Goal: Task Accomplishment & Management: Manage account settings

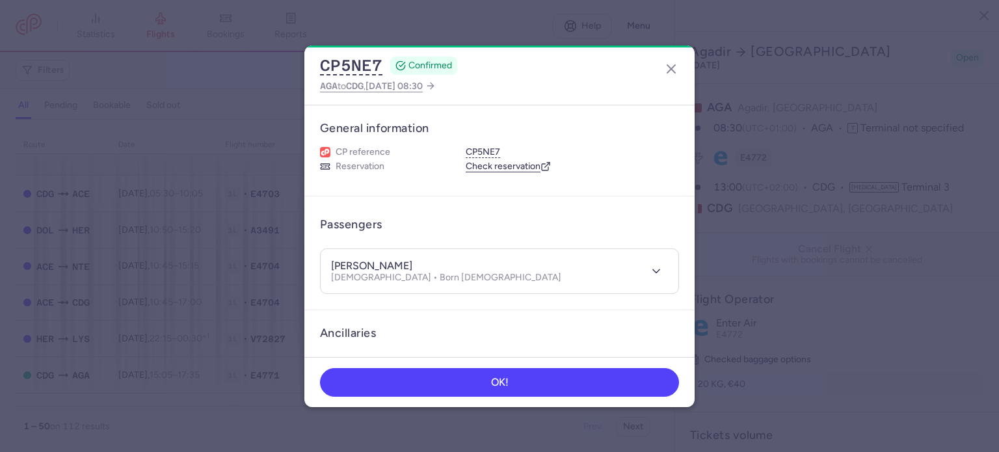
select select "days"
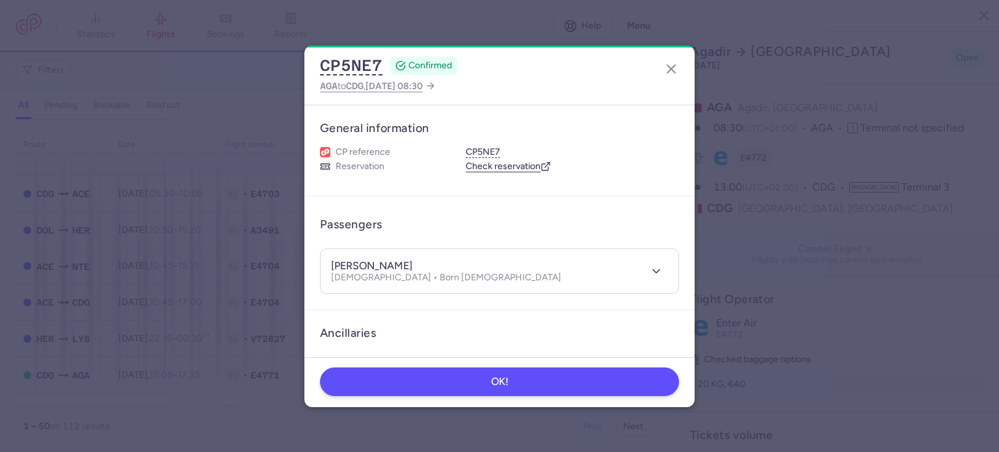
scroll to position [1239, 0]
click at [451, 387] on button "OK!" at bounding box center [499, 382] width 359 height 29
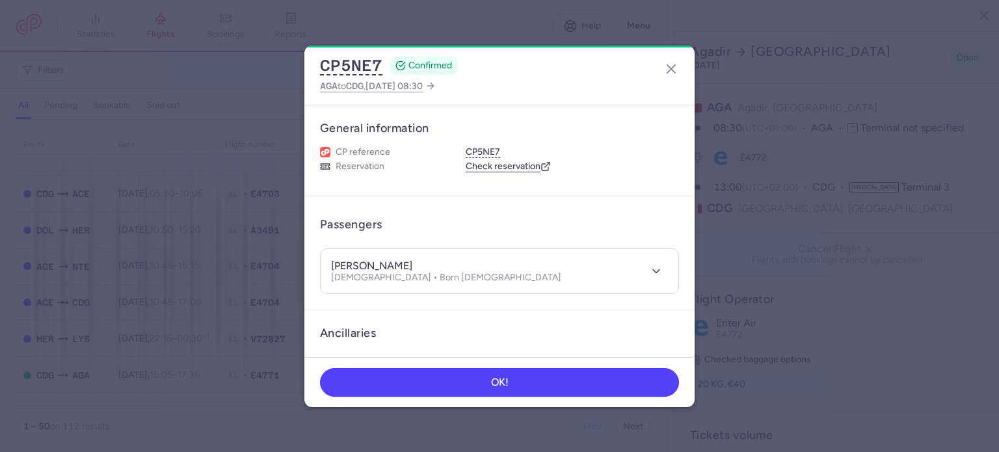
select select "days"
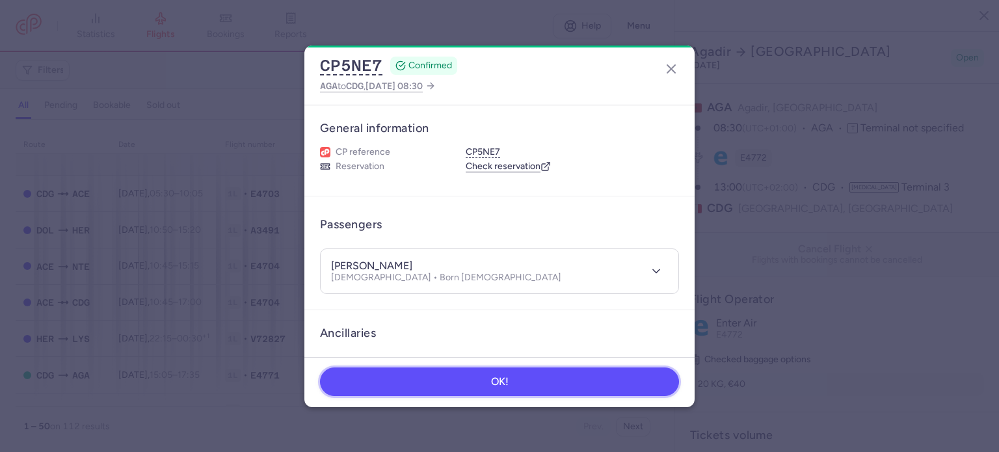
click at [524, 385] on button "OK!" at bounding box center [499, 382] width 359 height 29
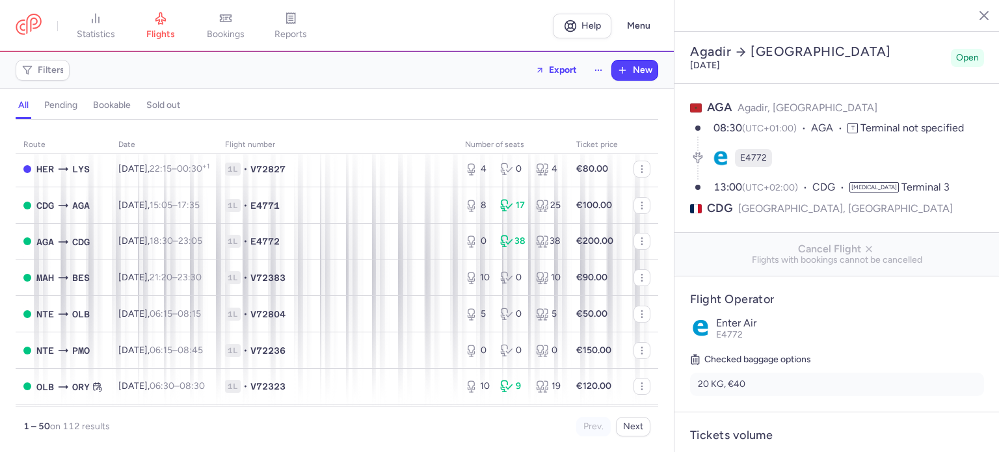
scroll to position [325, 0]
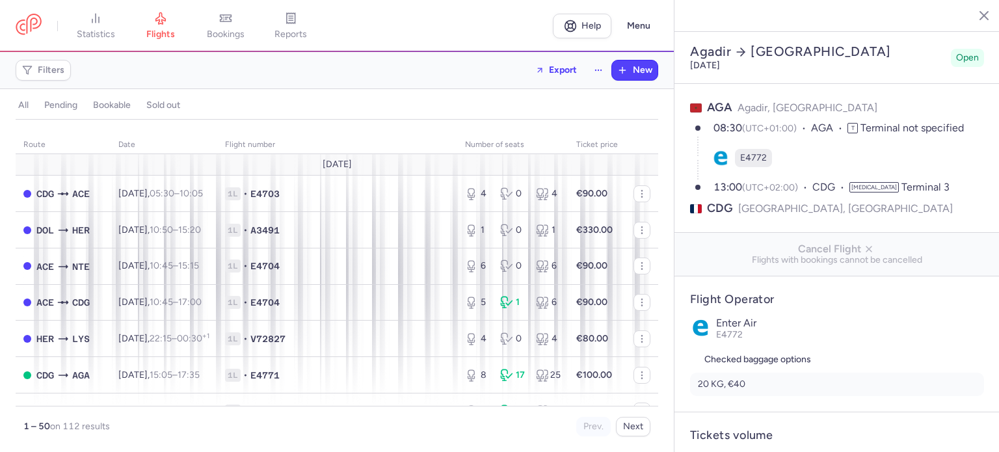
select select "days"
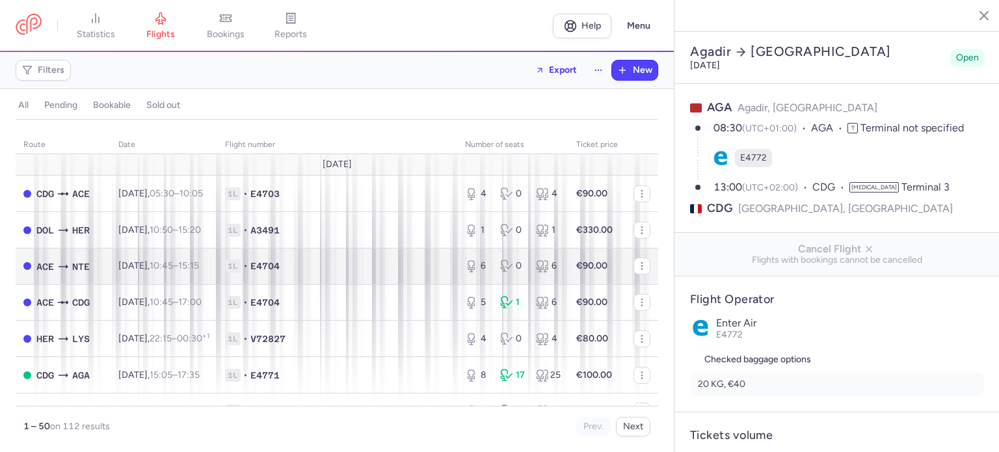
type input "7"
type input "270"
type input "2"
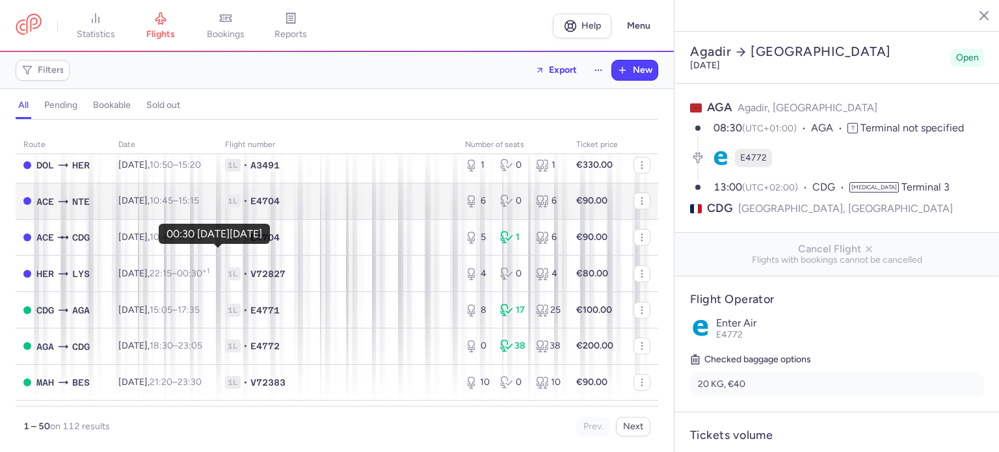
scroll to position [130, 0]
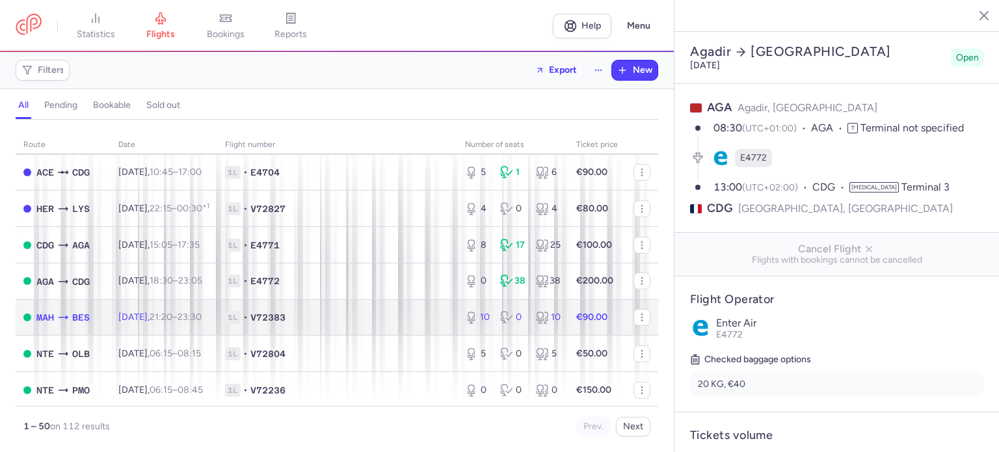
click at [241, 323] on span "1L" at bounding box center [233, 317] width 16 height 13
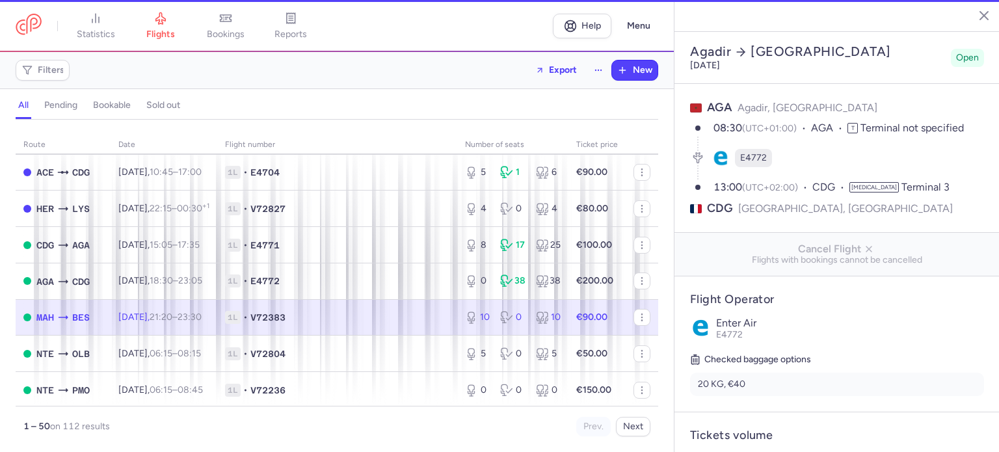
type input "10"
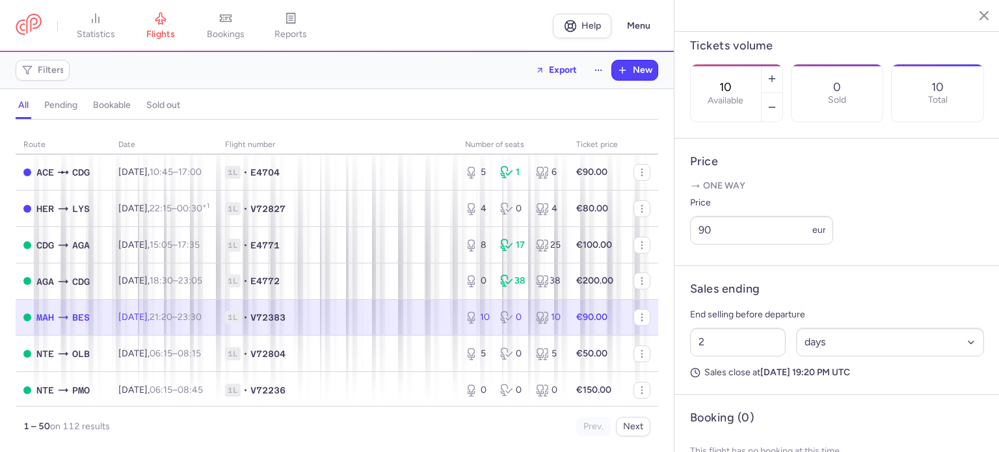
scroll to position [444, 0]
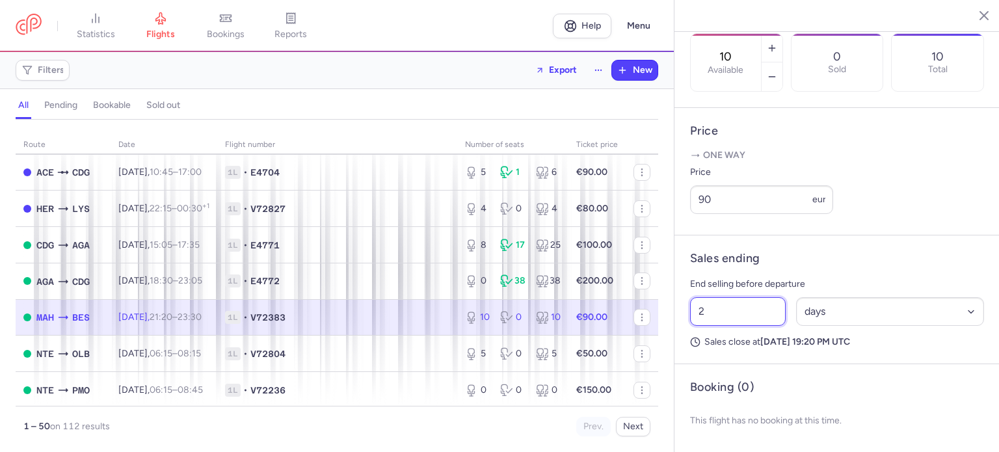
drag, startPoint x: 729, startPoint y: 309, endPoint x: 677, endPoint y: 309, distance: 52.0
click at [678, 309] on article "Sales ending End selling before departure 2 Select an option hours days Sales c…" at bounding box center [837, 300] width 325 height 129
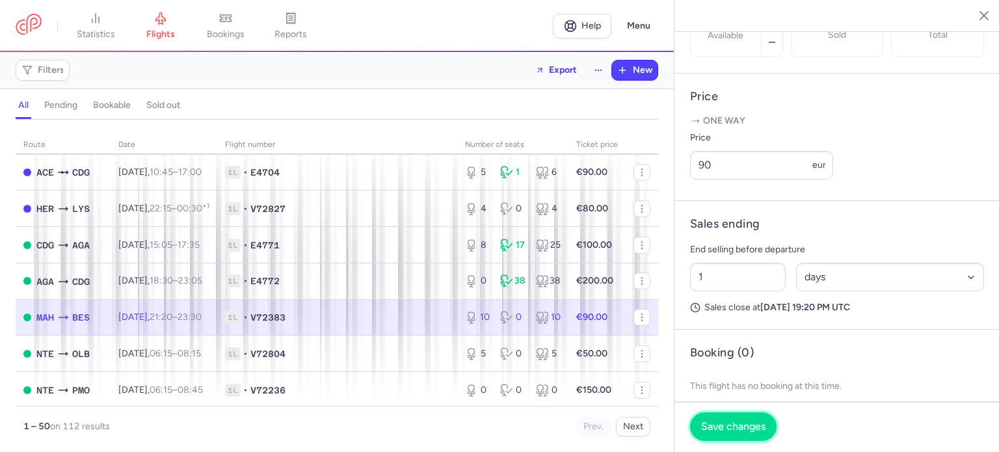
click at [727, 418] on button "Save changes" at bounding box center [733, 426] width 87 height 29
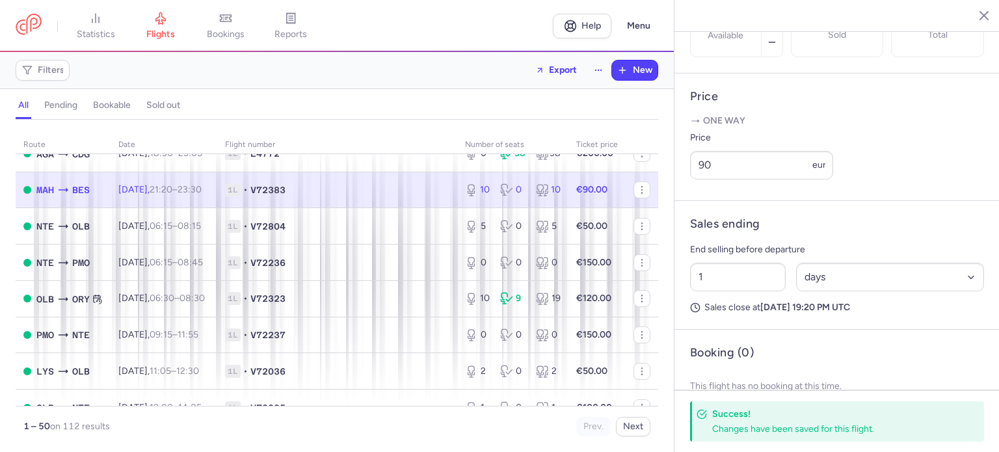
scroll to position [260, 0]
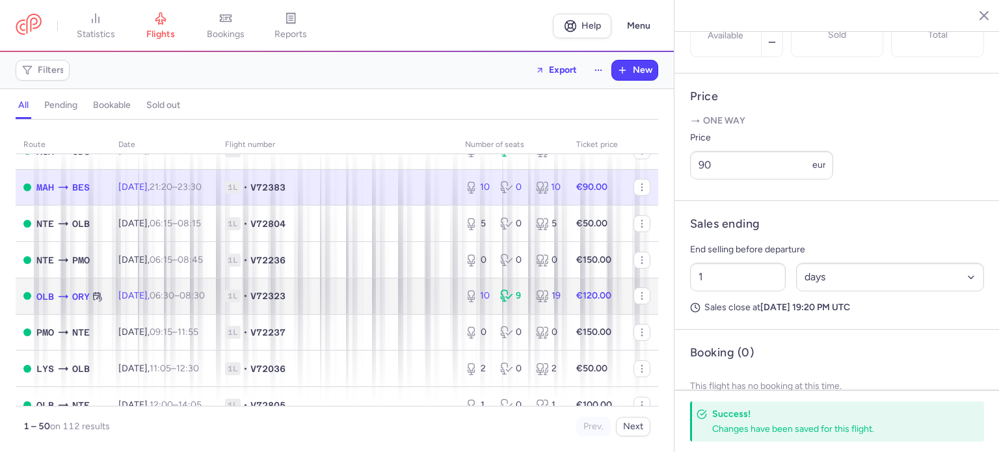
click at [422, 303] on span "1L • V72323" at bounding box center [337, 296] width 224 height 13
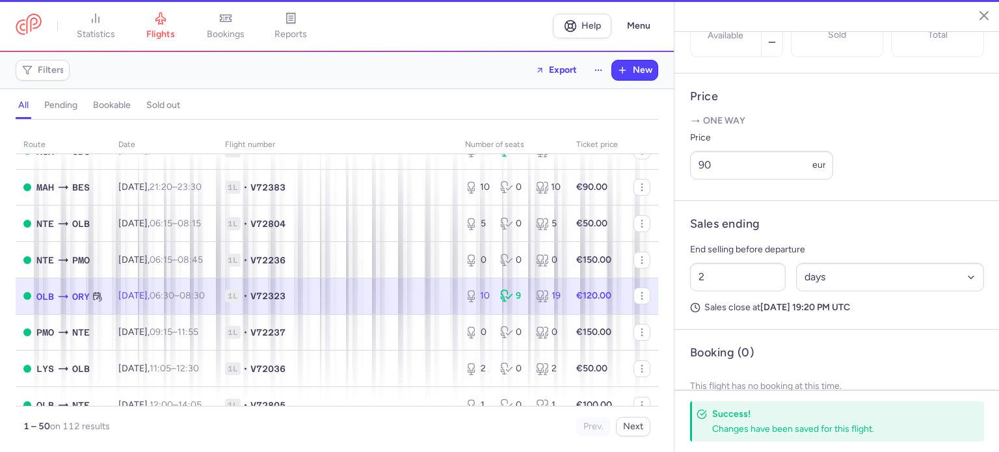
scroll to position [455, 0]
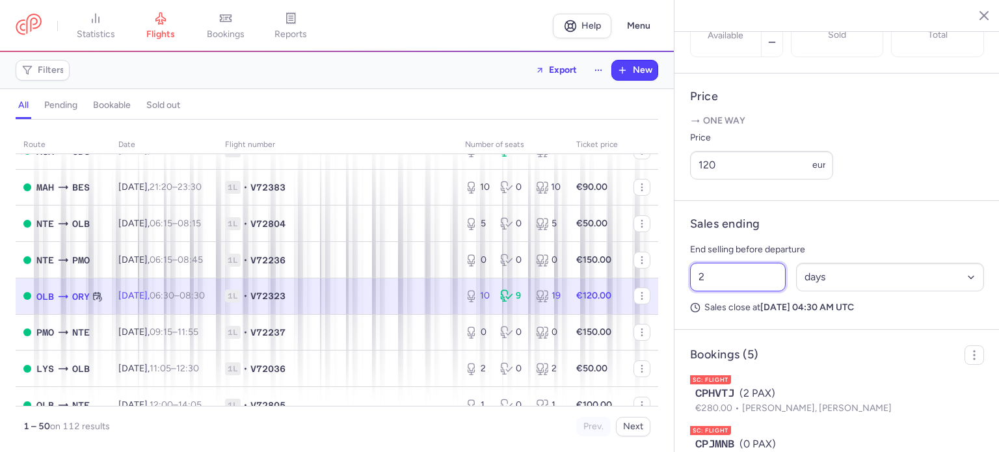
drag, startPoint x: 737, startPoint y: 312, endPoint x: 661, endPoint y: 307, distance: 76.3
click at [661, 307] on div "statistics flights bookings reports Help Menu Filters Export New all pending bo…" at bounding box center [499, 226] width 999 height 452
type input "1"
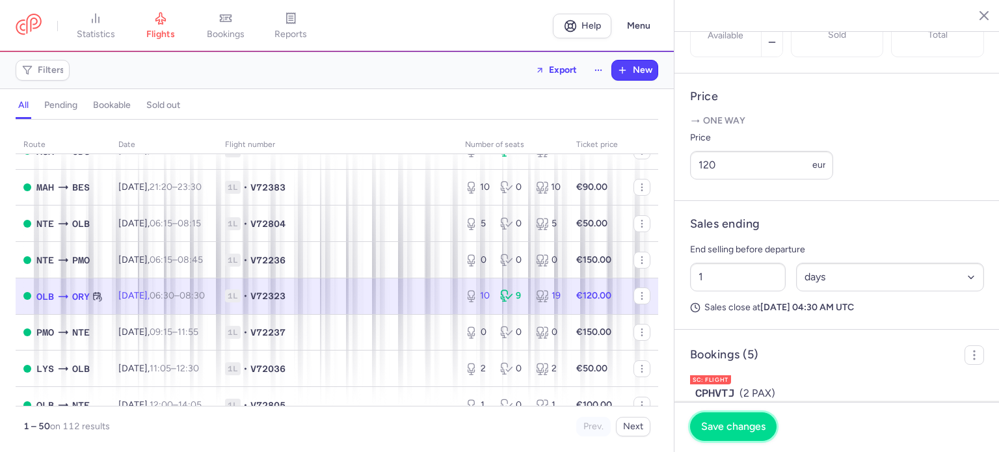
click at [711, 427] on span "Save changes" at bounding box center [733, 427] width 64 height 12
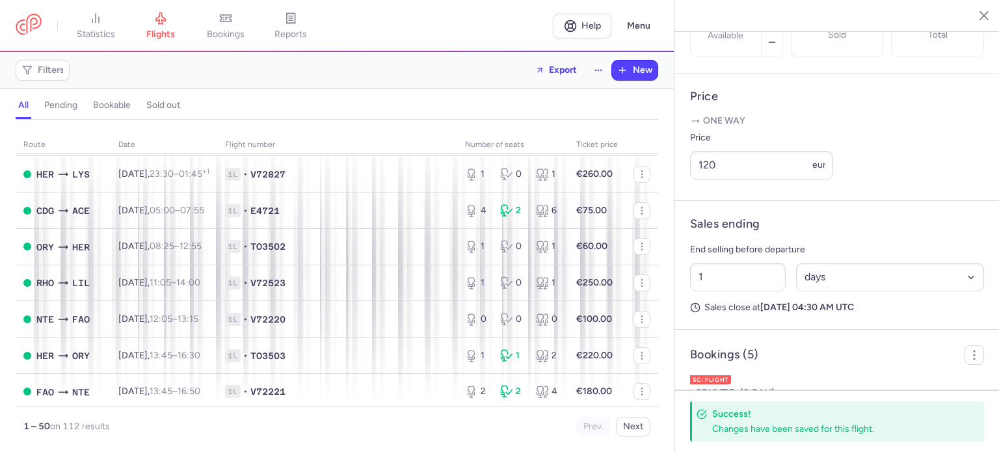
scroll to position [911, 0]
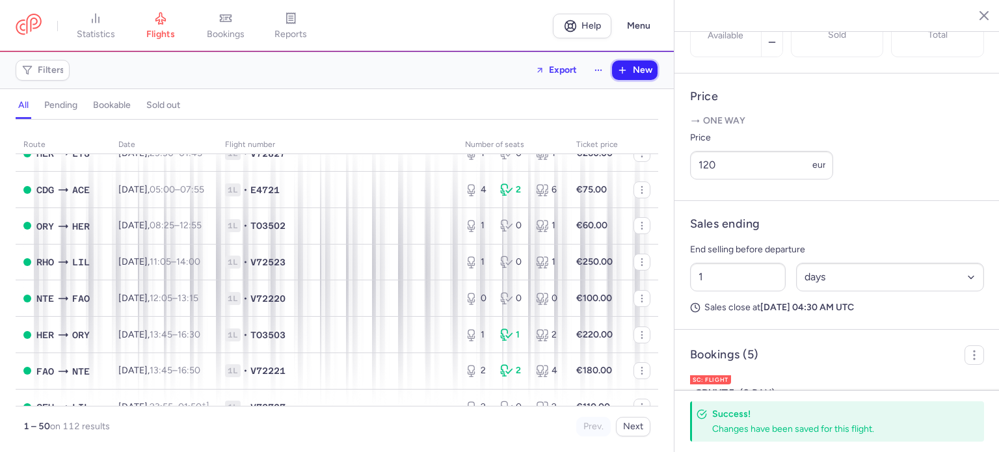
click at [647, 65] on span "New" at bounding box center [643, 70] width 20 height 10
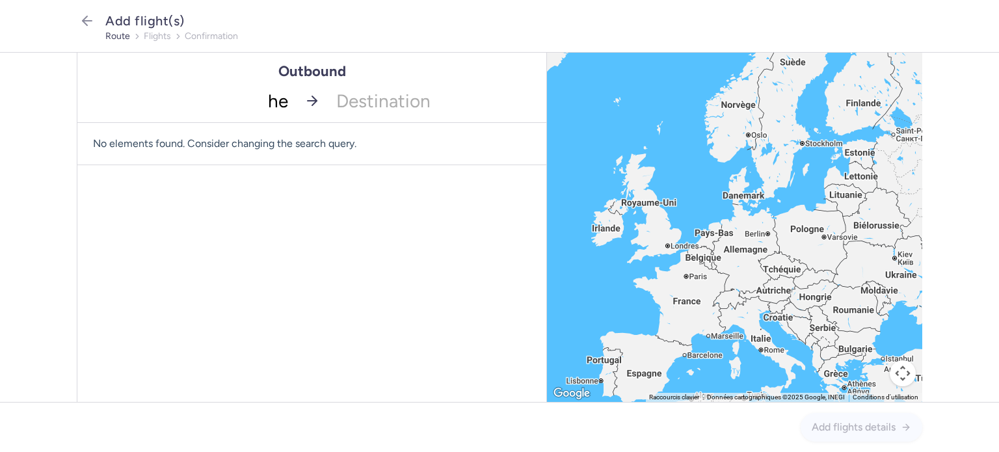
type input "her"
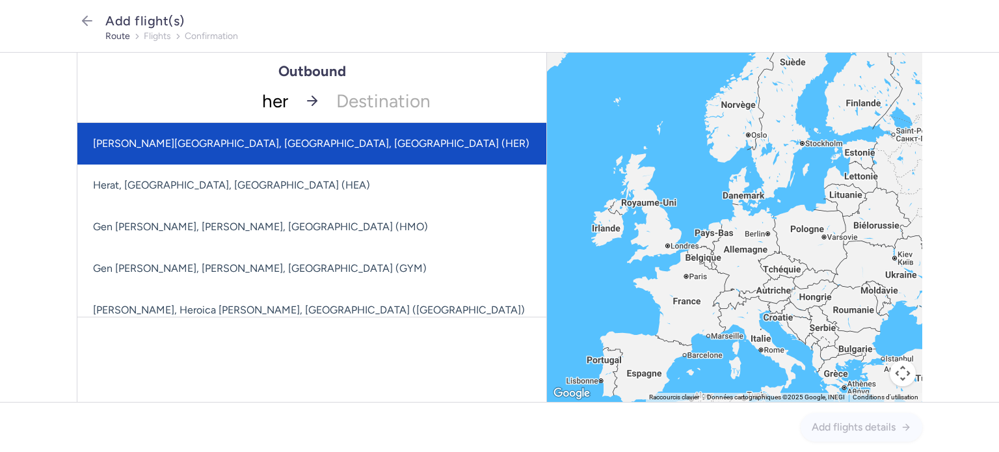
click at [268, 138] on span "[PERSON_NAME][GEOGRAPHIC_DATA], [GEOGRAPHIC_DATA], [GEOGRAPHIC_DATA] (HER)" at bounding box center [311, 143] width 437 height 12
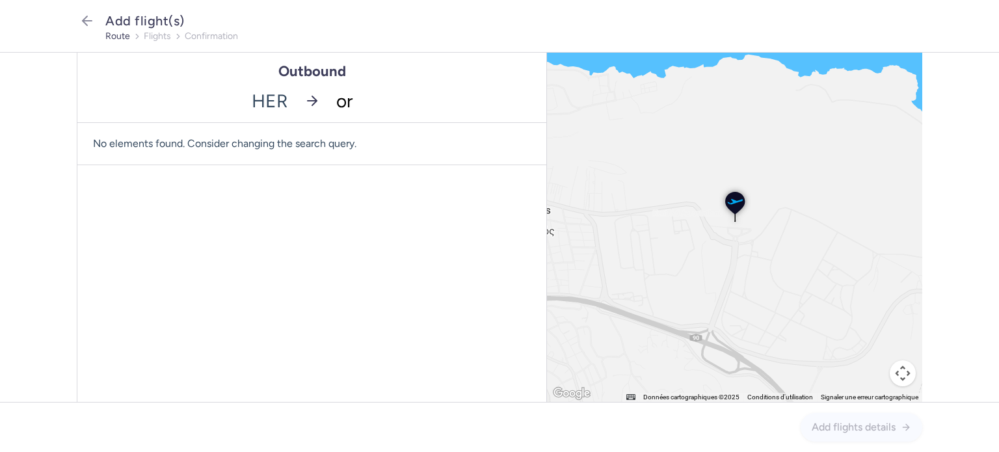
type input "ory"
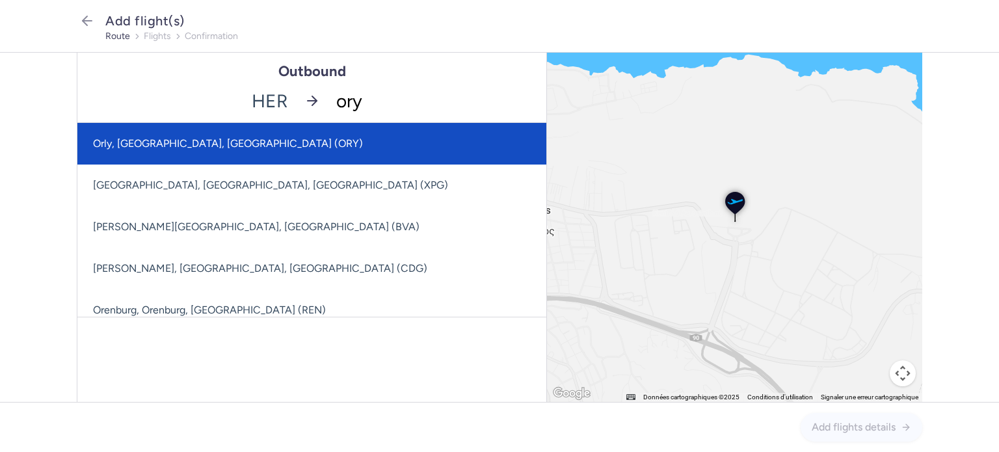
click at [349, 146] on span "Orly, [GEOGRAPHIC_DATA], [GEOGRAPHIC_DATA] (ORY)" at bounding box center [311, 144] width 469 height 42
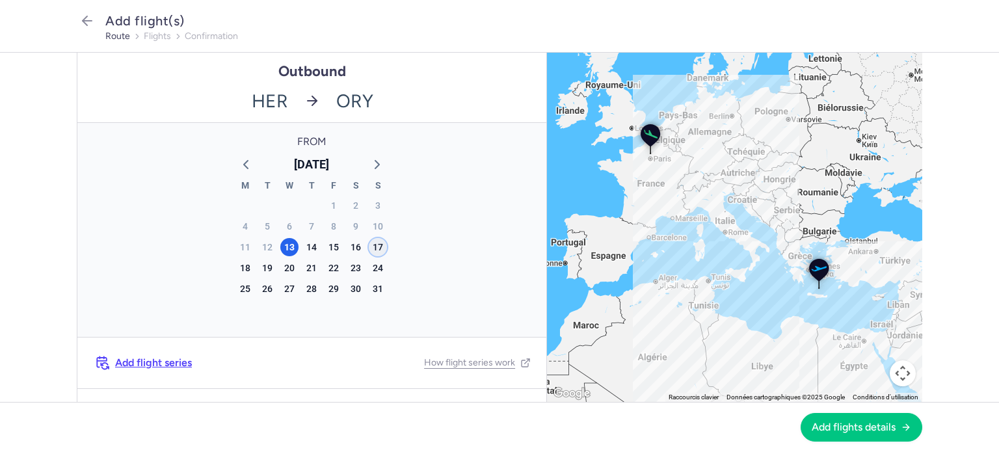
click at [377, 253] on div "17" at bounding box center [378, 247] width 18 height 18
click at [816, 424] on span "Add flights details" at bounding box center [854, 427] width 84 height 12
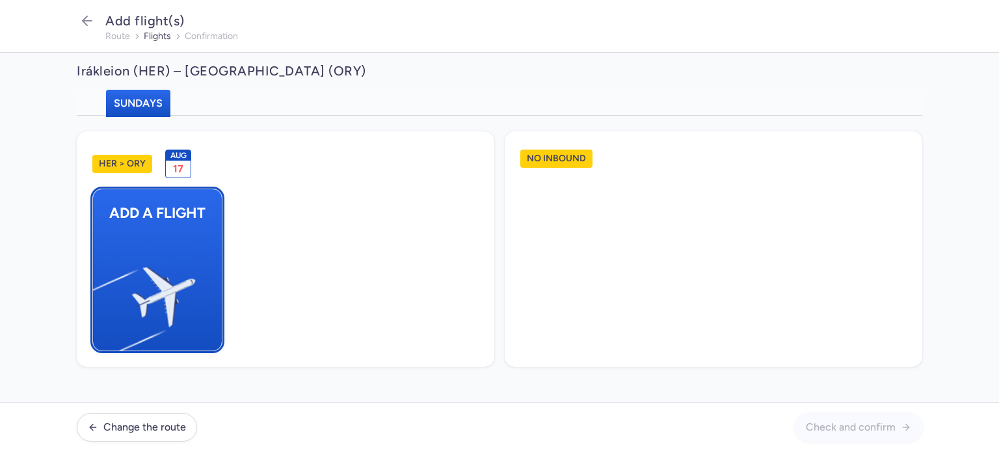
click at [138, 255] on img "button" at bounding box center [100, 292] width 220 height 202
select select "23"
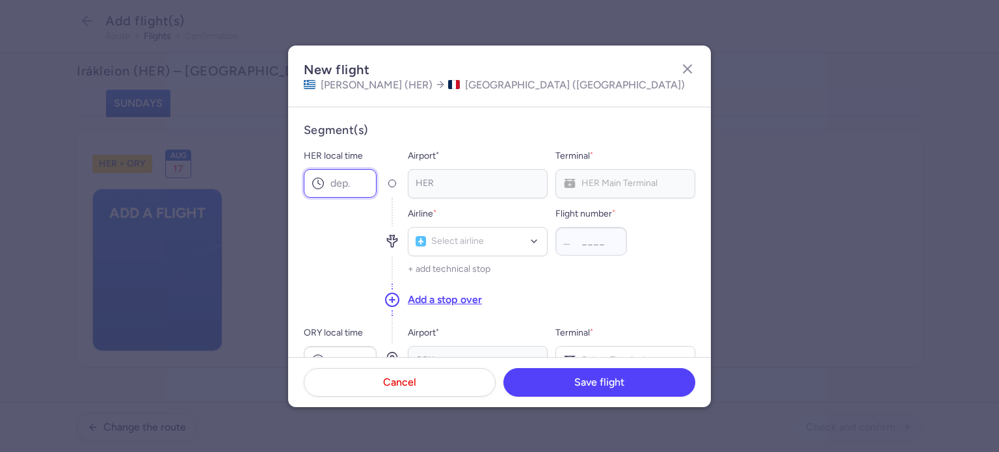
click at [357, 172] on input "HER local time" at bounding box center [340, 183] width 73 height 29
type input "14:40"
click at [349, 355] on input "ORY local time" at bounding box center [340, 360] width 73 height 29
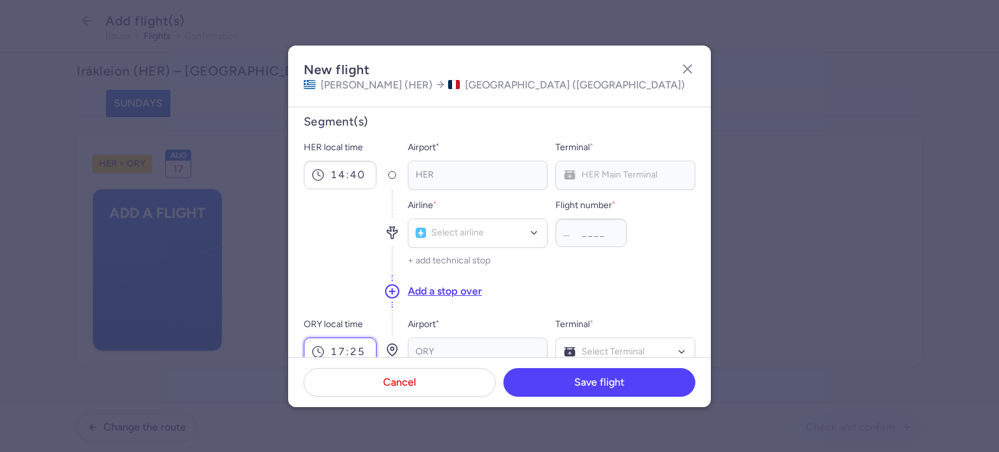
type input "17:25"
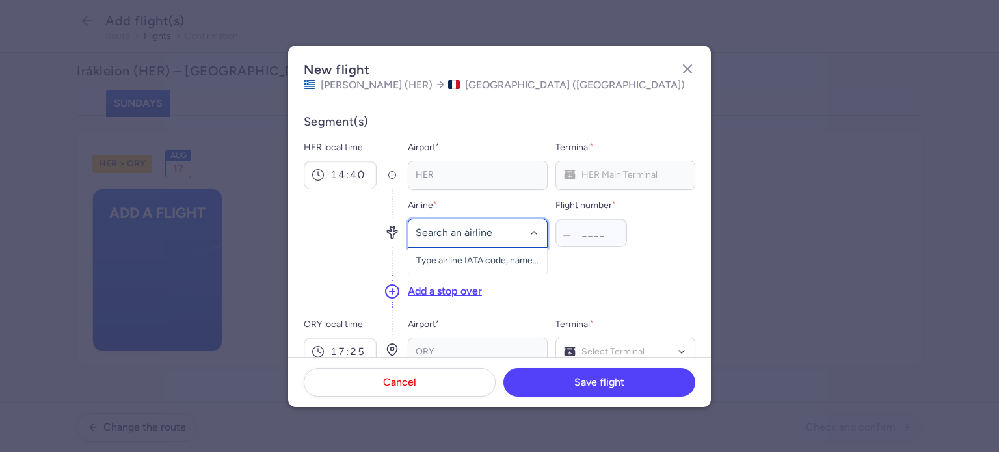
click at [497, 239] on div at bounding box center [478, 233] width 140 height 29
type input "to"
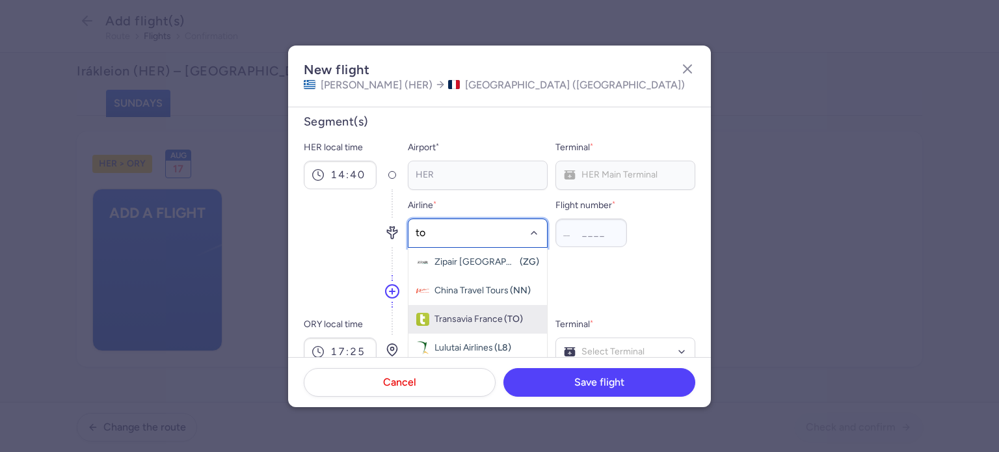
click at [504, 318] on span "(TO)" at bounding box center [513, 319] width 19 height 10
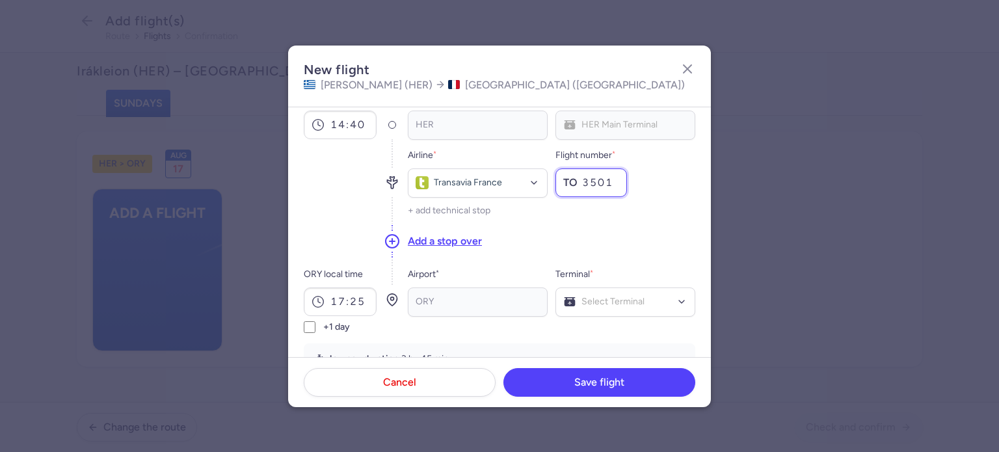
scroll to position [139, 0]
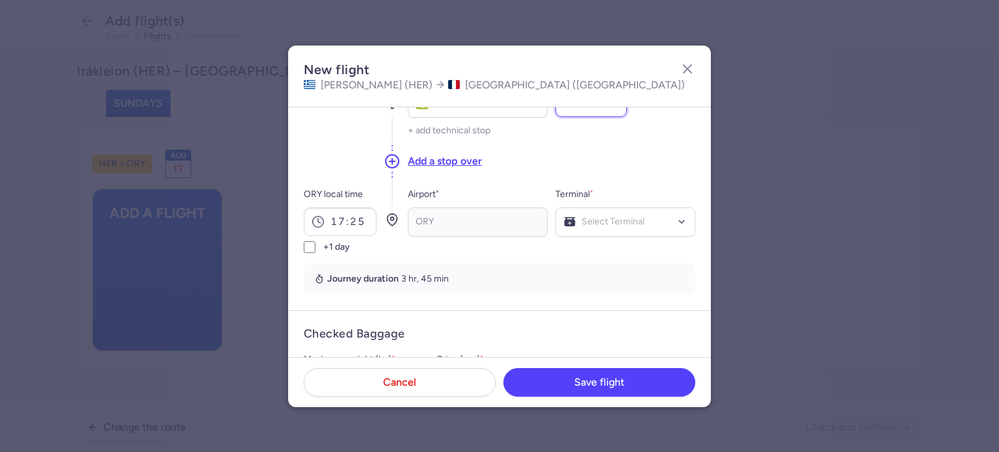
type input "3501"
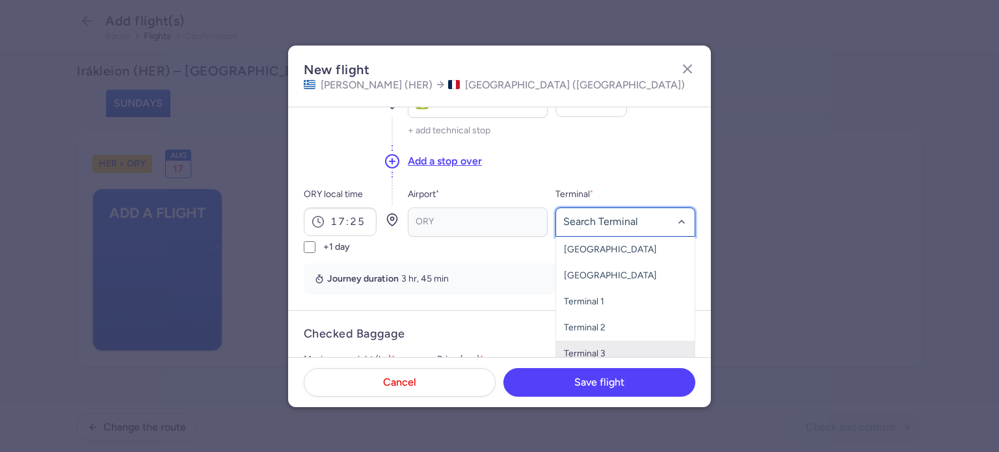
click at [607, 349] on span "Terminal 3" at bounding box center [625, 354] width 139 height 26
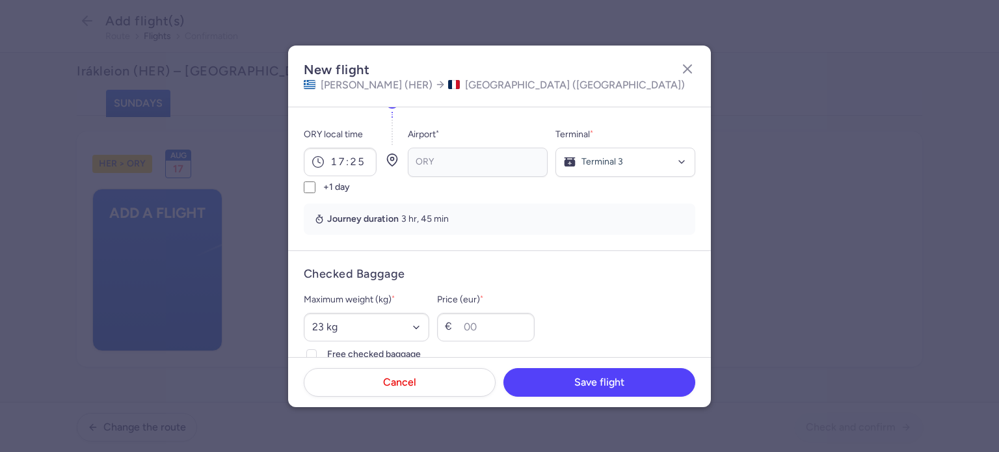
scroll to position [334, 0]
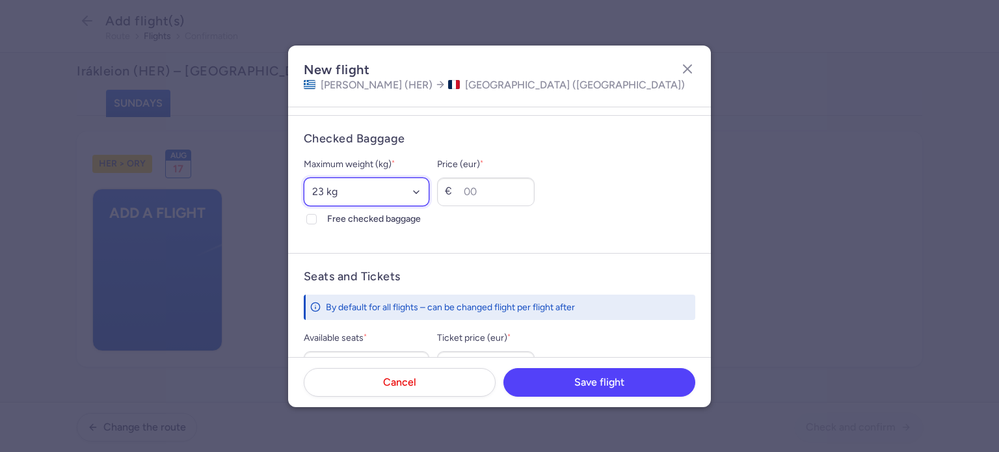
click at [349, 196] on select "Select an option 15 kg 16 kg 17 kg 18 kg 19 kg 20 kg 21 kg 22 kg 23 kg 24 kg 25…" at bounding box center [367, 192] width 126 height 29
select select "20"
click at [304, 178] on select "Select an option 15 kg 16 kg 17 kg 18 kg 19 kg 20 kg 21 kg 22 kg 23 kg 24 kg 25…" at bounding box center [367, 192] width 126 height 29
click at [513, 193] on input "Price (eur) *" at bounding box center [486, 192] width 98 height 29
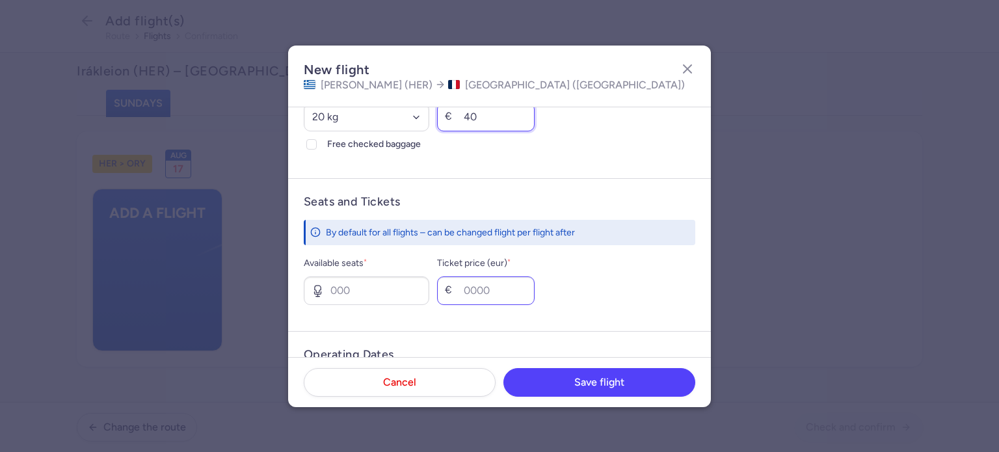
scroll to position [464, 0]
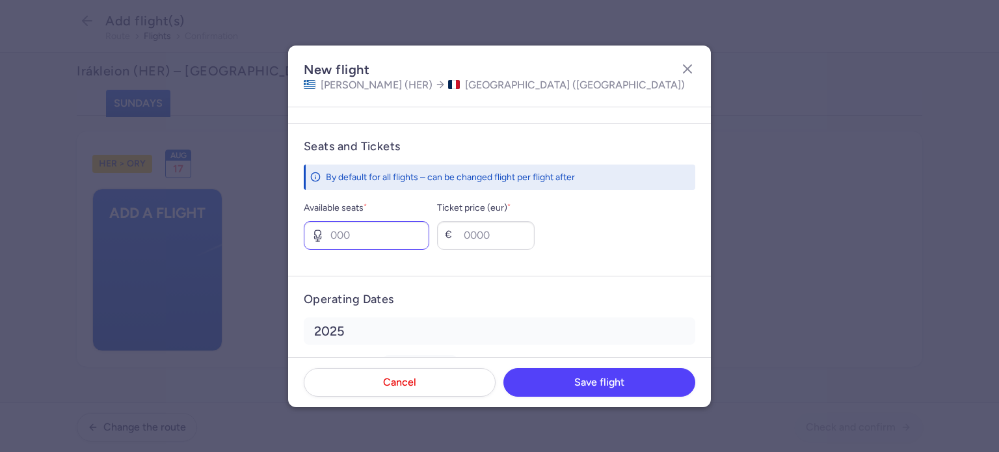
type input "40"
click at [372, 234] on input "Available seats *" at bounding box center [367, 235] width 126 height 29
type input "2"
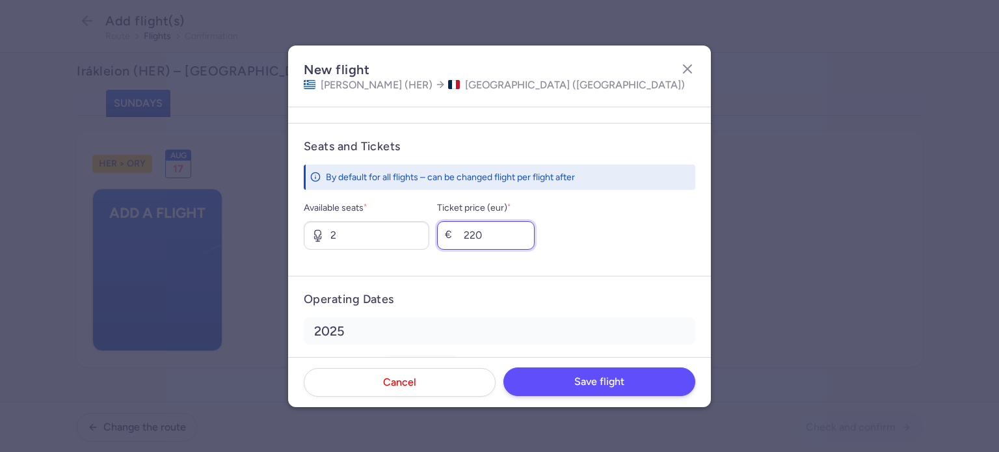
type input "220"
click at [597, 378] on span "Save flight" at bounding box center [599, 382] width 50 height 12
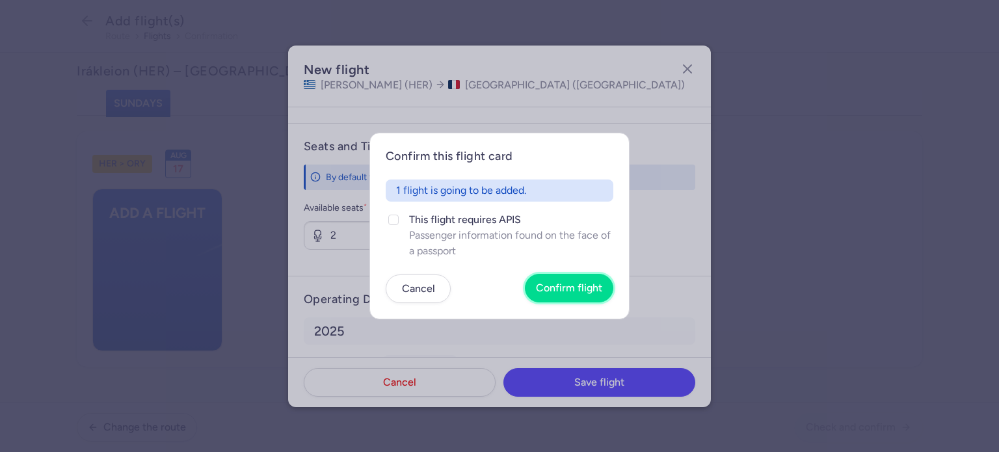
click at [578, 290] on span "Confirm flight" at bounding box center [569, 288] width 66 height 12
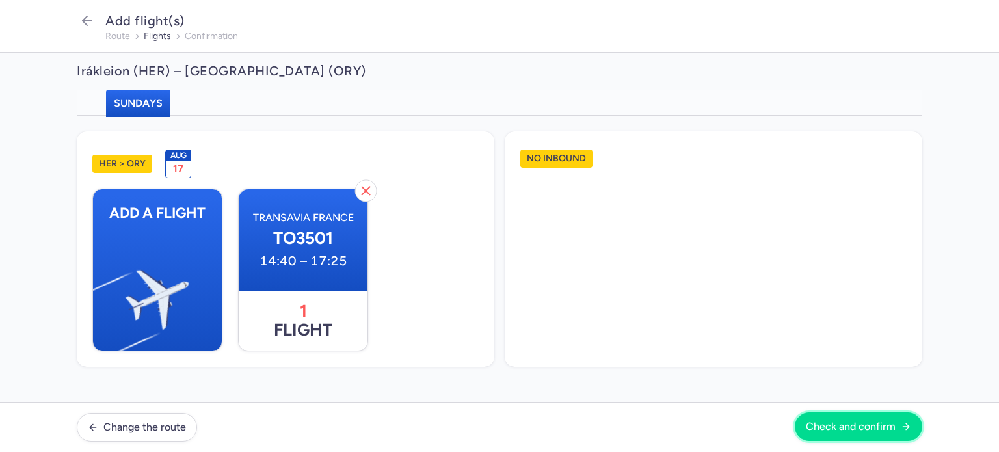
click at [877, 430] on span "Check and confirm" at bounding box center [851, 427] width 90 height 12
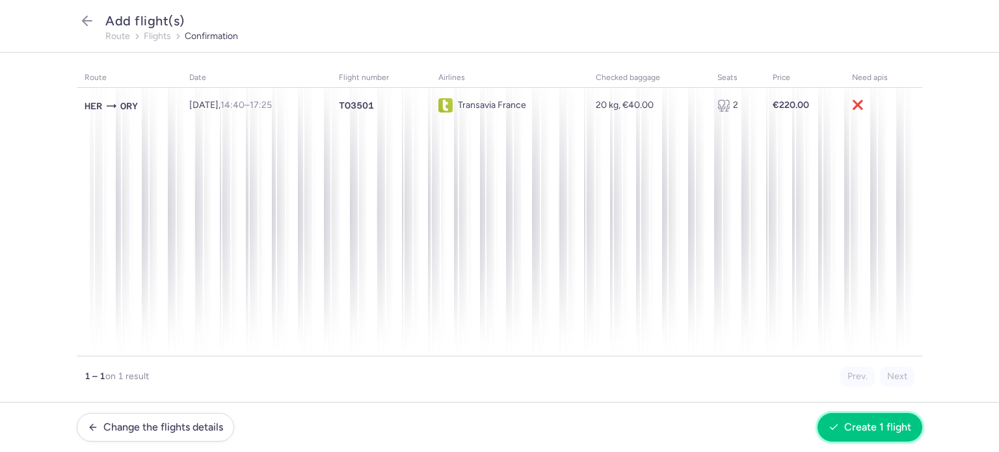
click at [877, 430] on span "Create 1 flight" at bounding box center [878, 428] width 67 height 12
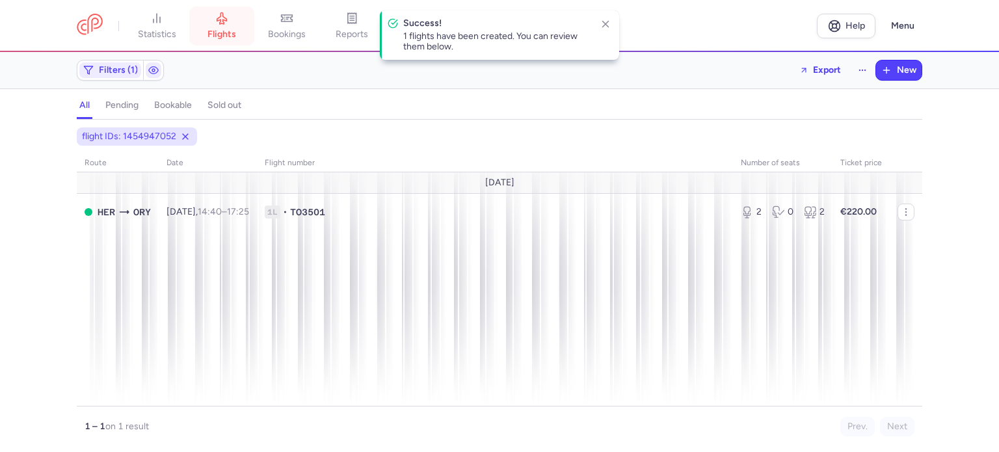
click at [217, 20] on icon at bounding box center [221, 18] width 13 height 13
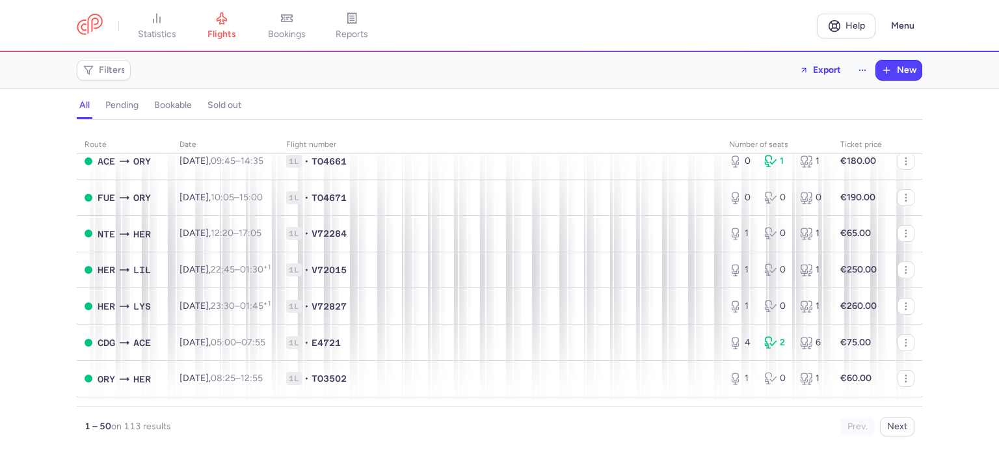
scroll to position [781, 0]
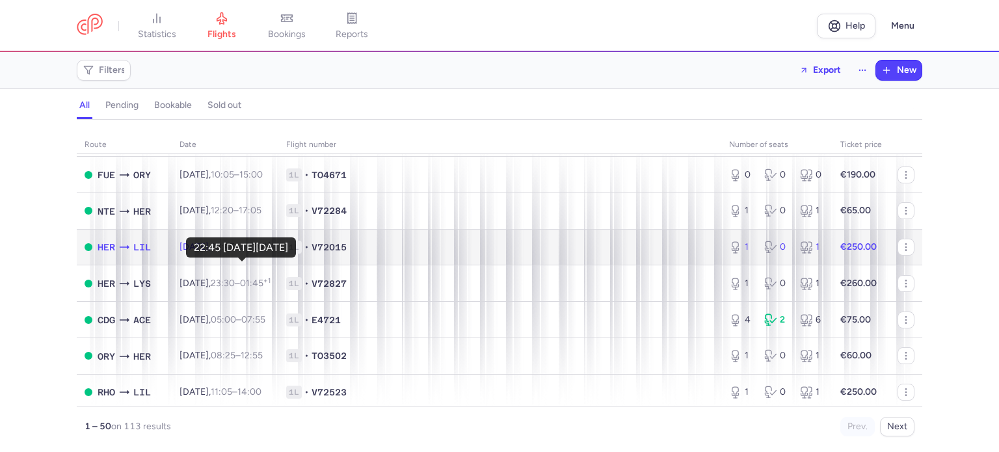
click at [235, 252] on time "22:45" at bounding box center [223, 246] width 24 height 11
select select "days"
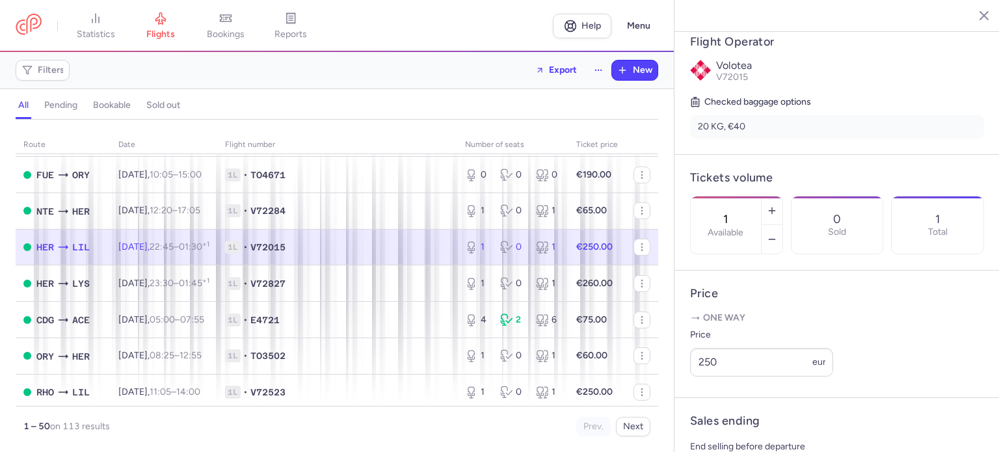
scroll to position [260, 0]
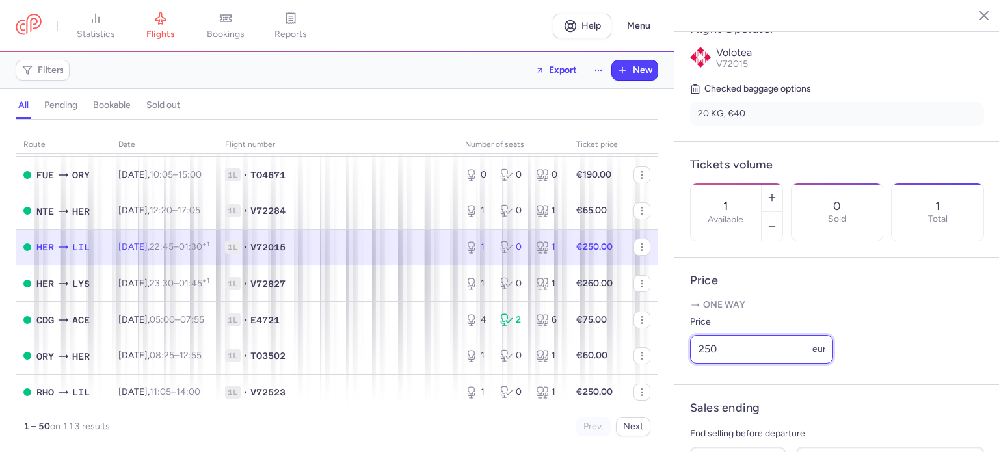
drag, startPoint x: 734, startPoint y: 381, endPoint x: 690, endPoint y: 382, distance: 43.6
click at [690, 364] on input "250" at bounding box center [761, 349] width 143 height 29
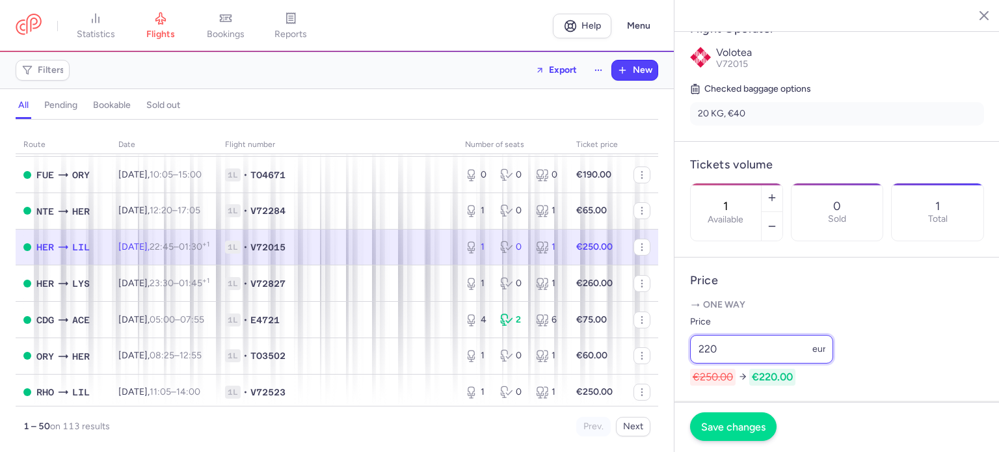
type input "220"
click at [725, 432] on span "Save changes" at bounding box center [733, 427] width 64 height 12
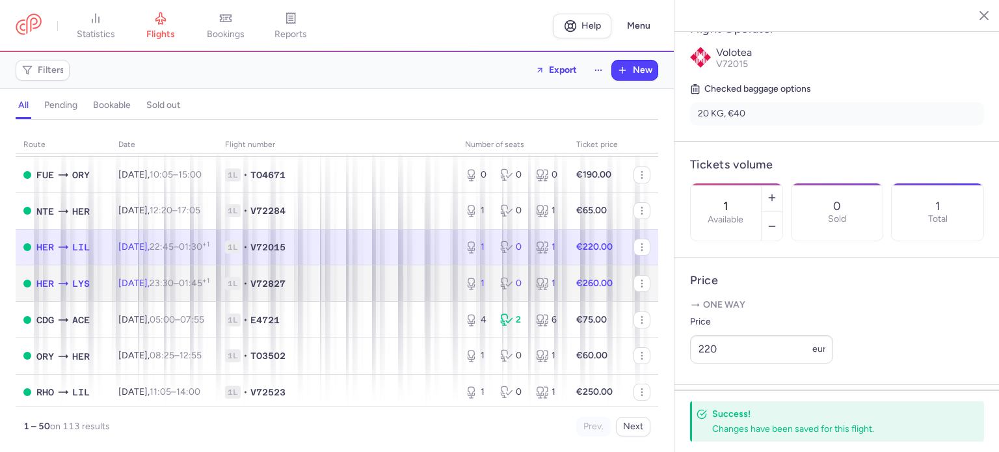
click at [601, 289] on strong "€260.00" at bounding box center [594, 283] width 36 height 11
click at [523, 295] on div "1 0 1" at bounding box center [513, 283] width 106 height 23
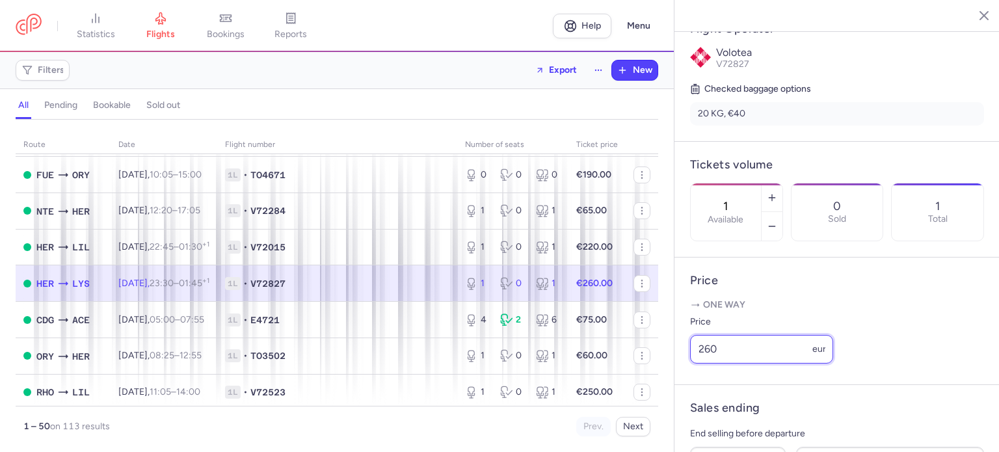
drag, startPoint x: 753, startPoint y: 386, endPoint x: 662, endPoint y: 373, distance: 92.7
click at [662, 373] on div "statistics flights bookings reports Help Menu Filters Export New all pending bo…" at bounding box center [499, 226] width 999 height 452
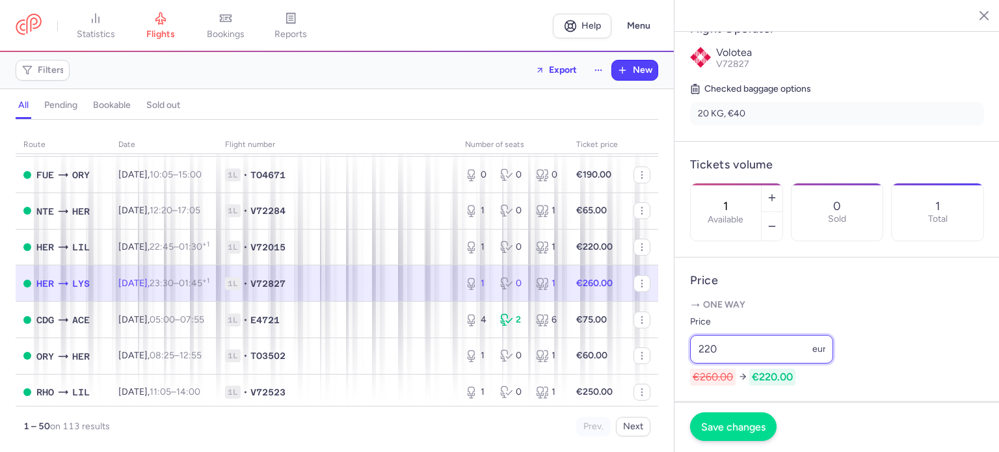
type input "220"
click at [729, 431] on span "Save changes" at bounding box center [733, 427] width 64 height 12
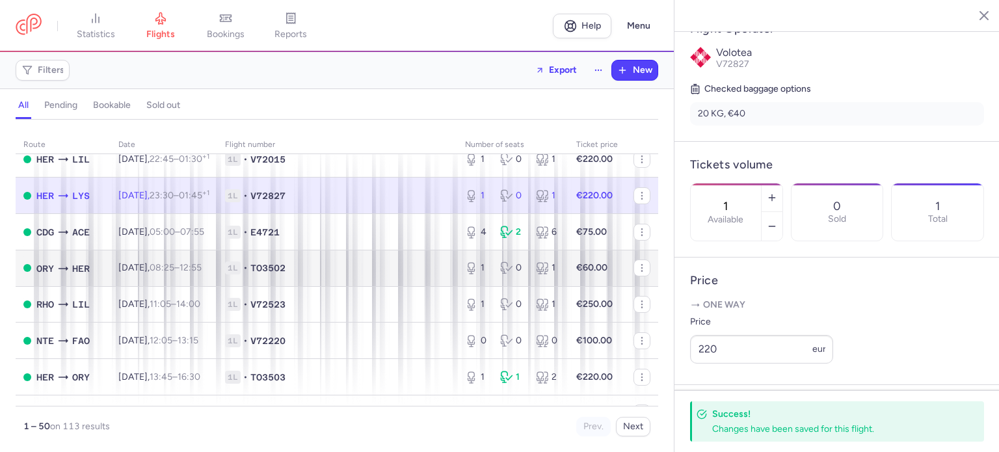
scroll to position [911, 0]
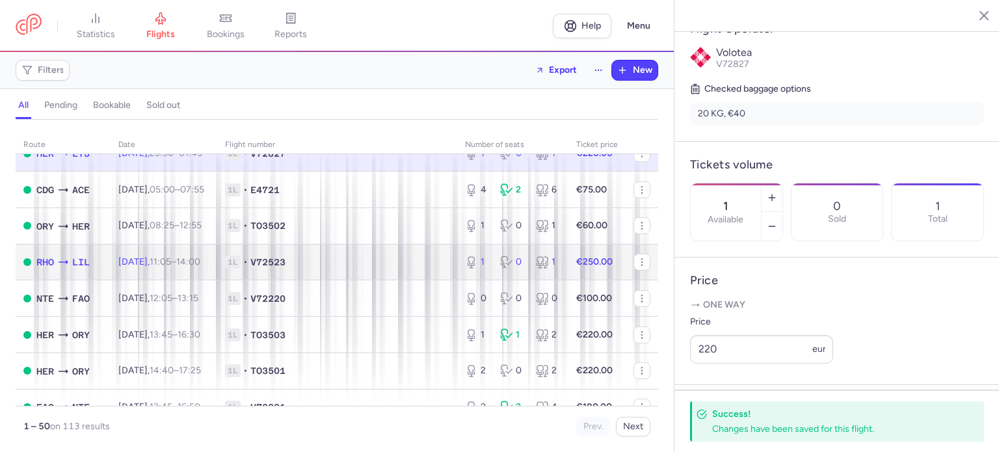
click at [529, 274] on div "1 0 1" at bounding box center [513, 261] width 106 height 23
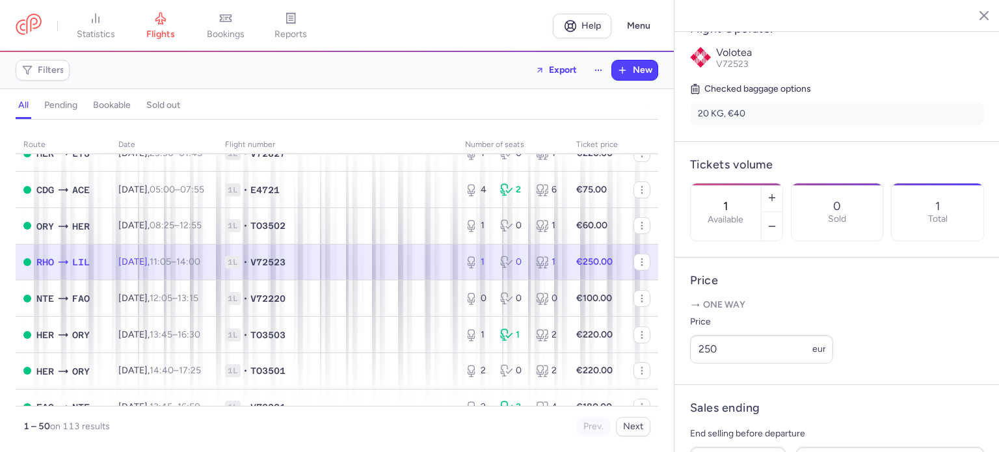
click at [511, 274] on div "1 0 1" at bounding box center [513, 261] width 106 height 23
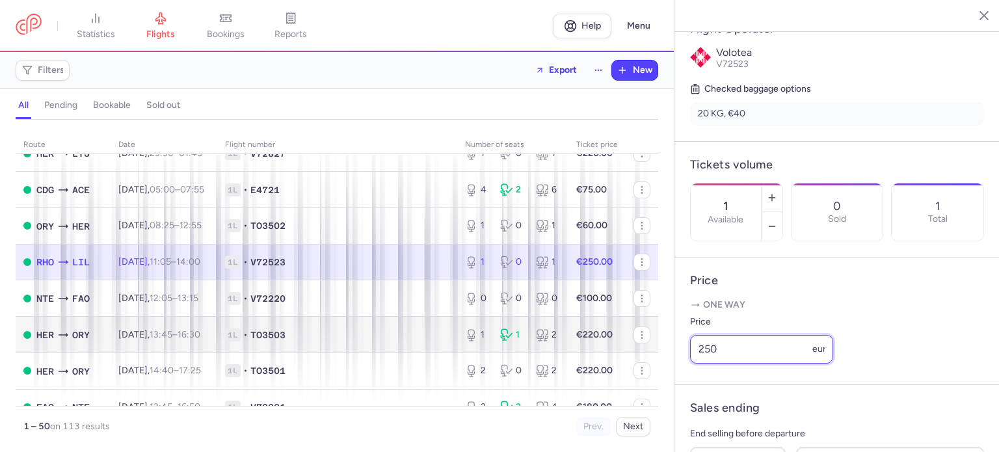
drag, startPoint x: 753, startPoint y: 383, endPoint x: 632, endPoint y: 368, distance: 121.4
click at [638, 369] on div "statistics flights bookings reports Help Menu Filters Export New all pending bo…" at bounding box center [499, 226] width 999 height 452
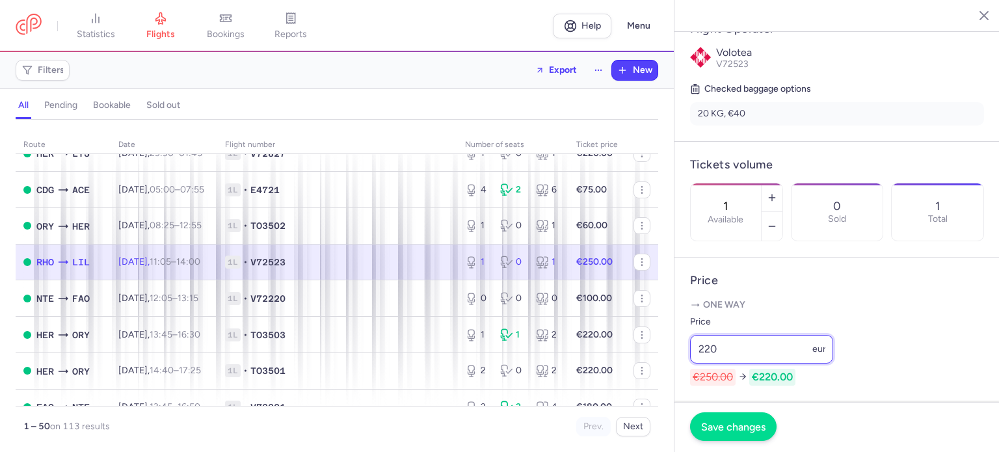
type input "220"
click at [716, 434] on button "Save changes" at bounding box center [733, 426] width 87 height 29
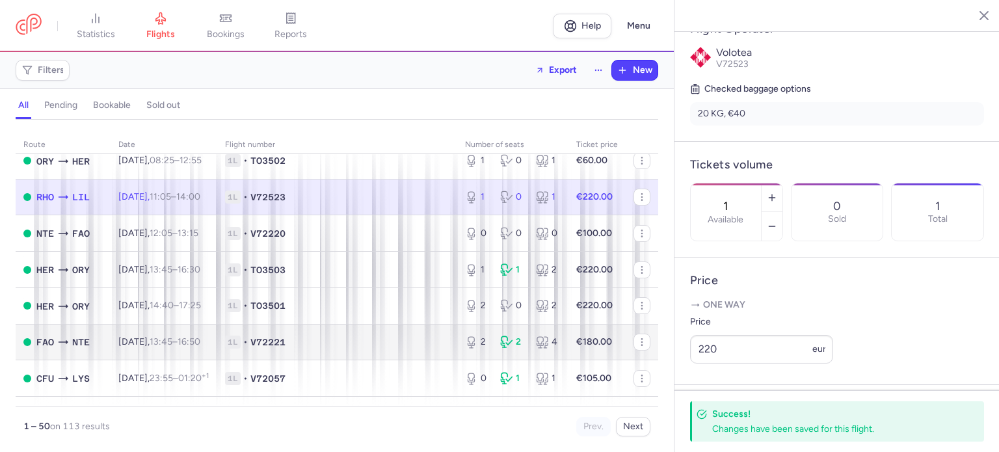
scroll to position [1041, 0]
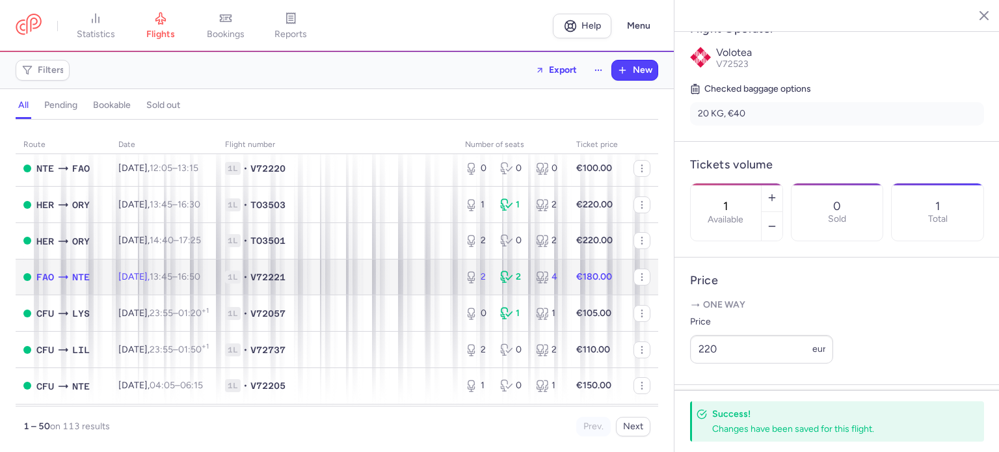
click at [422, 284] on span "1L • V72221" at bounding box center [337, 277] width 224 height 13
type input "2"
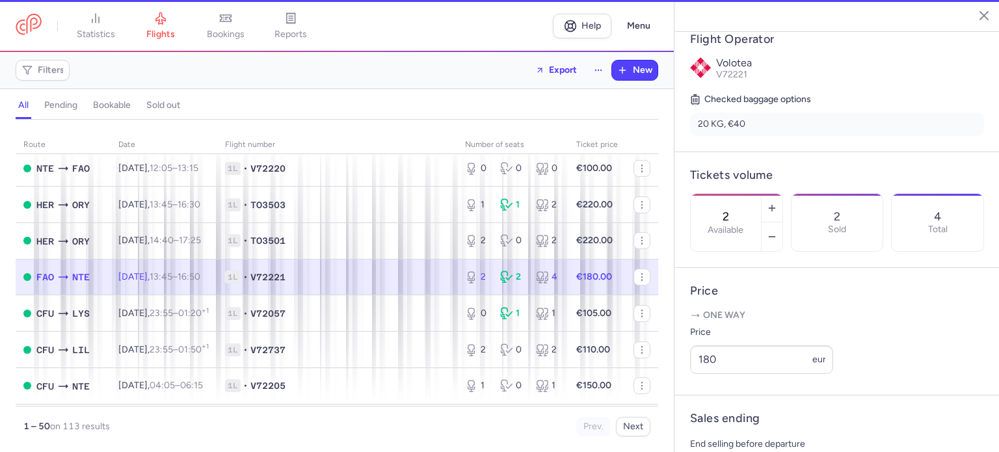
scroll to position [271, 0]
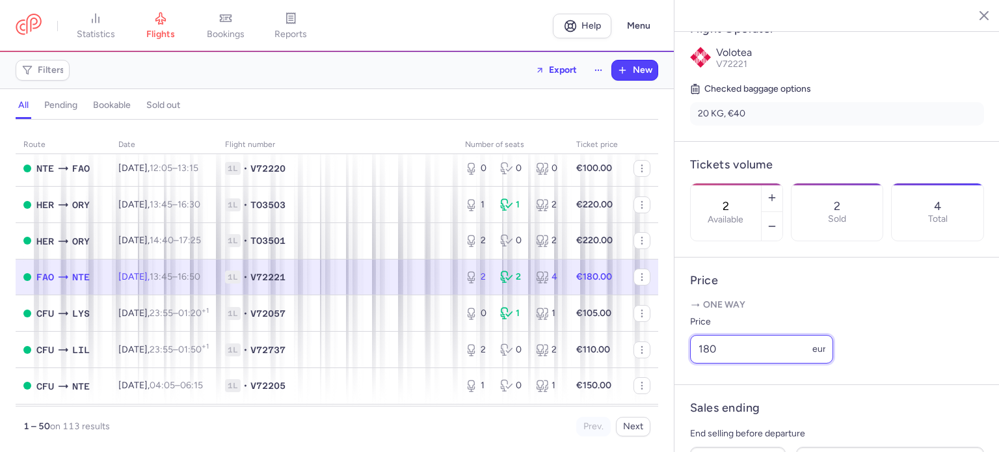
drag, startPoint x: 726, startPoint y: 382, endPoint x: 664, endPoint y: 381, distance: 62.5
click at [664, 381] on div "statistics flights bookings reports Help Menu Filters Export New all pending bo…" at bounding box center [499, 226] width 999 height 452
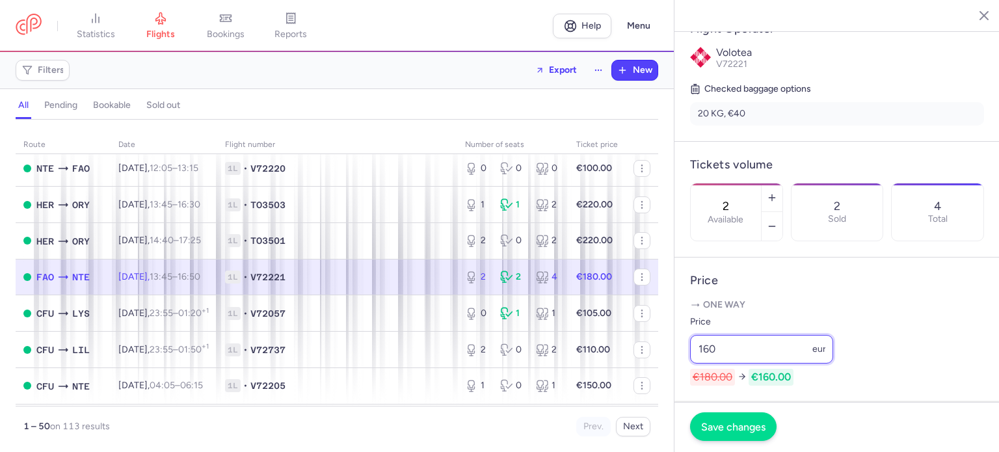
type input "160"
click at [725, 422] on span "Save changes" at bounding box center [733, 427] width 64 height 12
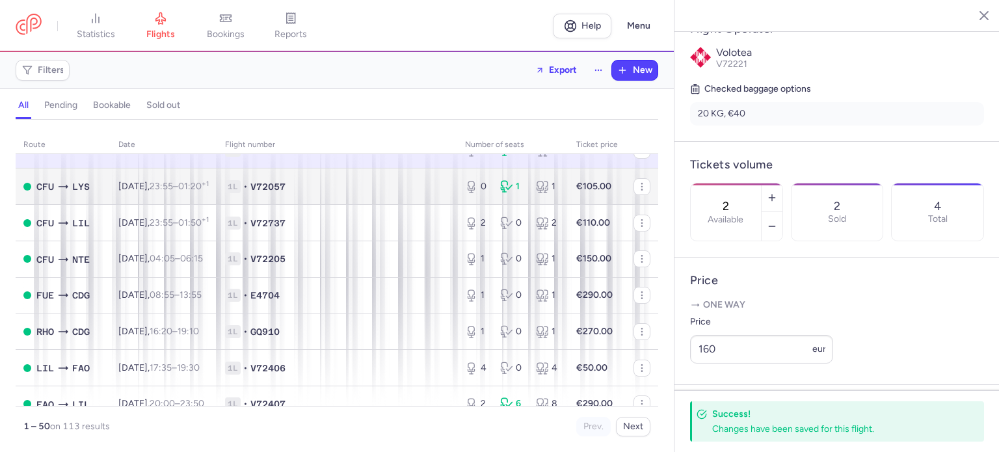
scroll to position [1171, 0]
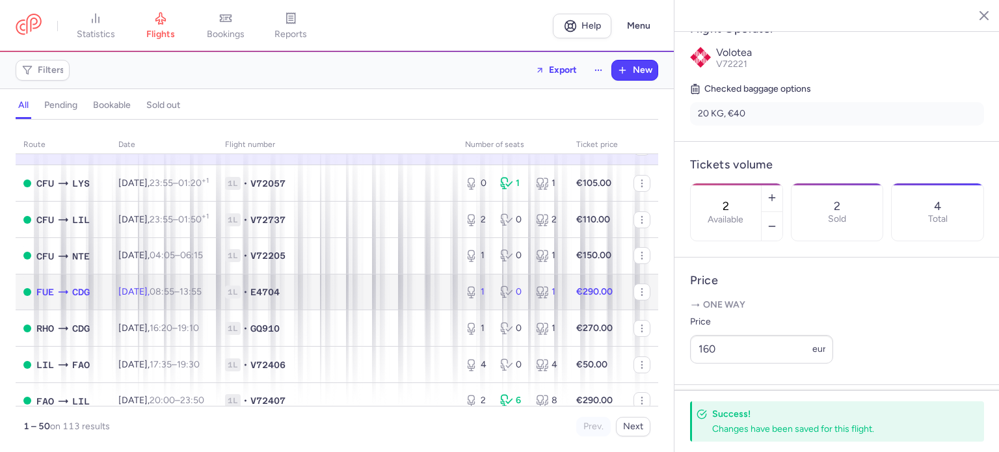
click at [588, 297] on strong "€290.00" at bounding box center [594, 291] width 36 height 11
click at [502, 299] on icon at bounding box center [506, 292] width 13 height 13
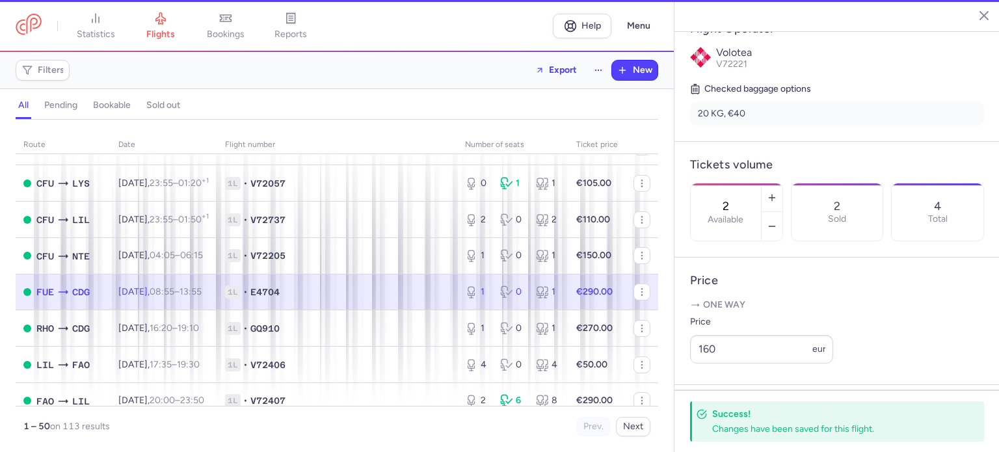
type input "1"
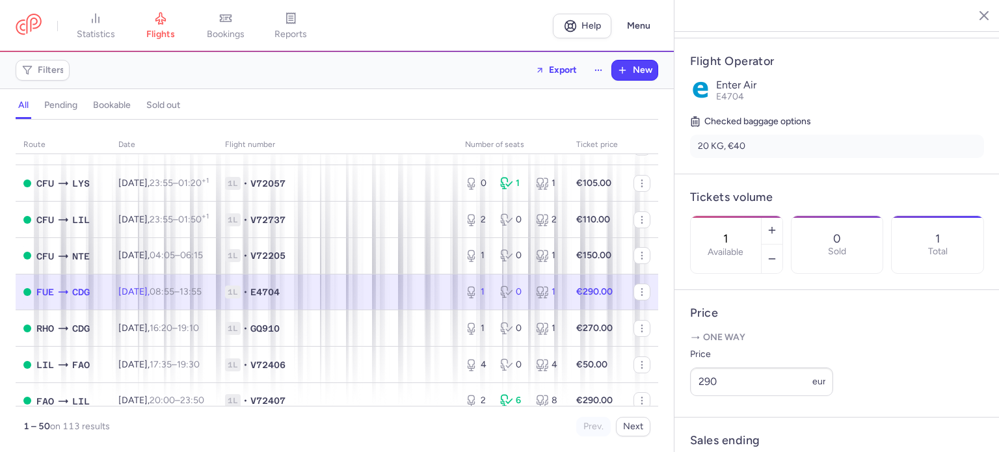
click at [580, 310] on td "€290.00" at bounding box center [597, 292] width 57 height 36
drag, startPoint x: 690, startPoint y: 375, endPoint x: 653, endPoint y: 375, distance: 36.4
click at [654, 375] on div "statistics flights bookings reports Help Menu Filters Export New all pending bo…" at bounding box center [499, 226] width 999 height 452
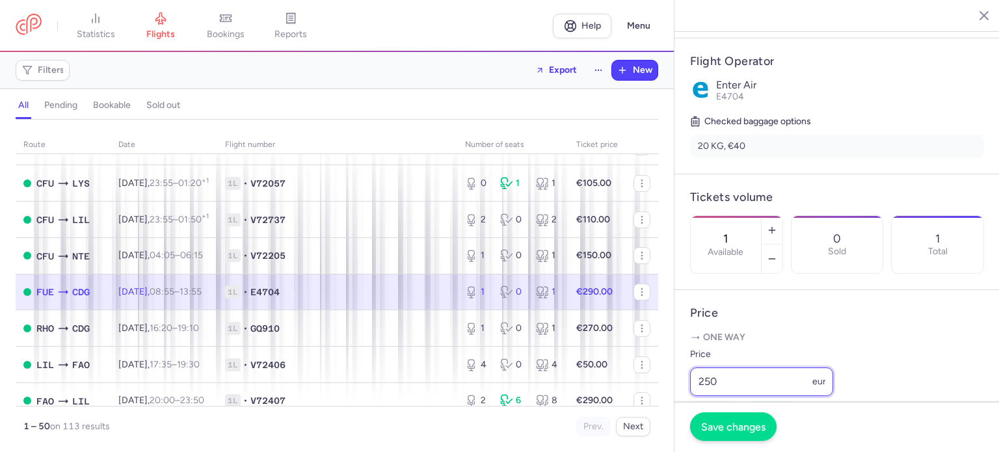
type input "250"
click at [730, 431] on span "Save changes" at bounding box center [733, 427] width 64 height 12
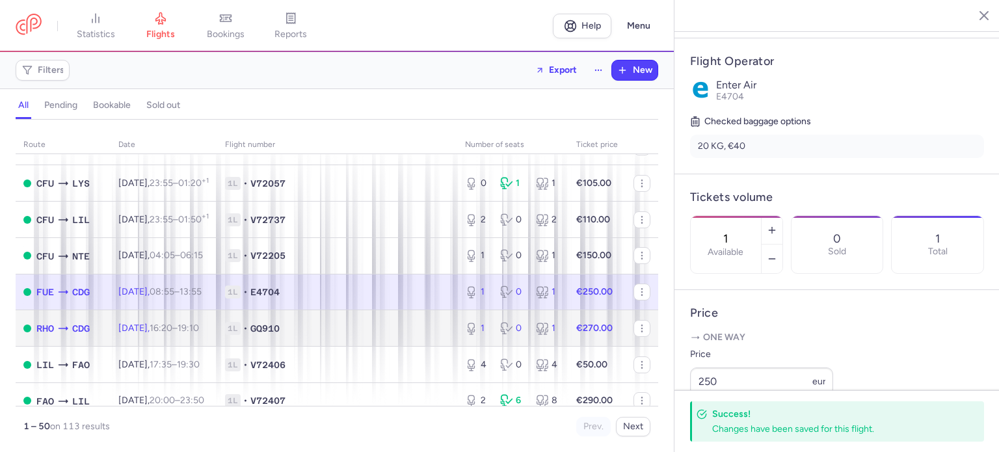
click at [595, 334] on strong "€270.00" at bounding box center [594, 328] width 36 height 11
click at [528, 340] on div "1 0 1" at bounding box center [513, 328] width 106 height 23
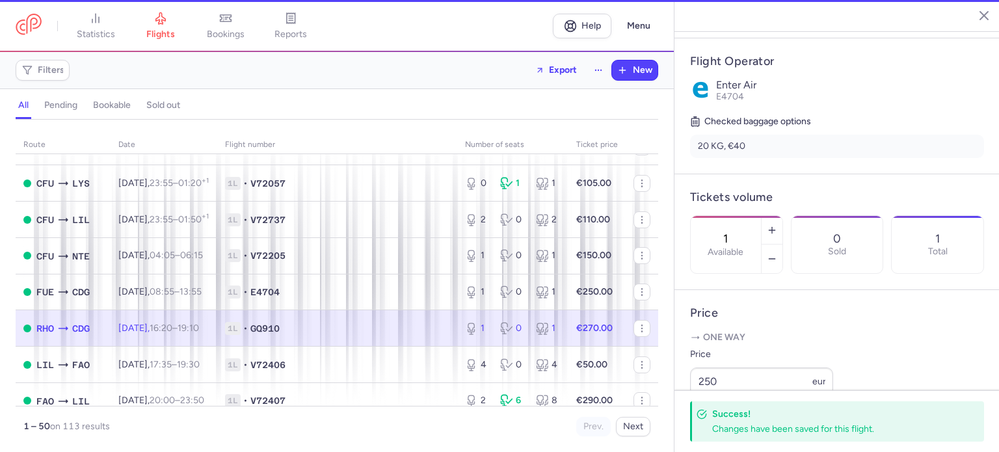
scroll to position [260, 0]
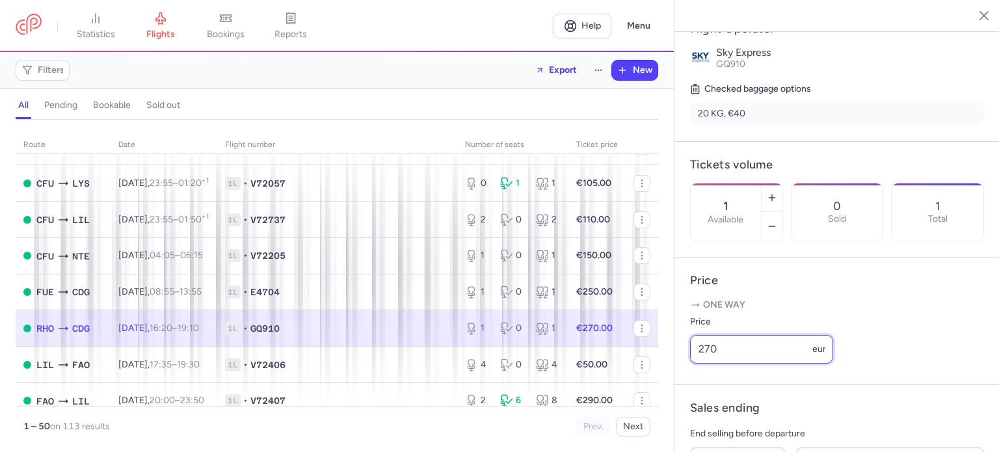
drag, startPoint x: 759, startPoint y: 388, endPoint x: 662, endPoint y: 377, distance: 97.6
click at [662, 377] on div "statistics flights bookings reports Help Menu Filters Export New all pending bo…" at bounding box center [499, 226] width 999 height 452
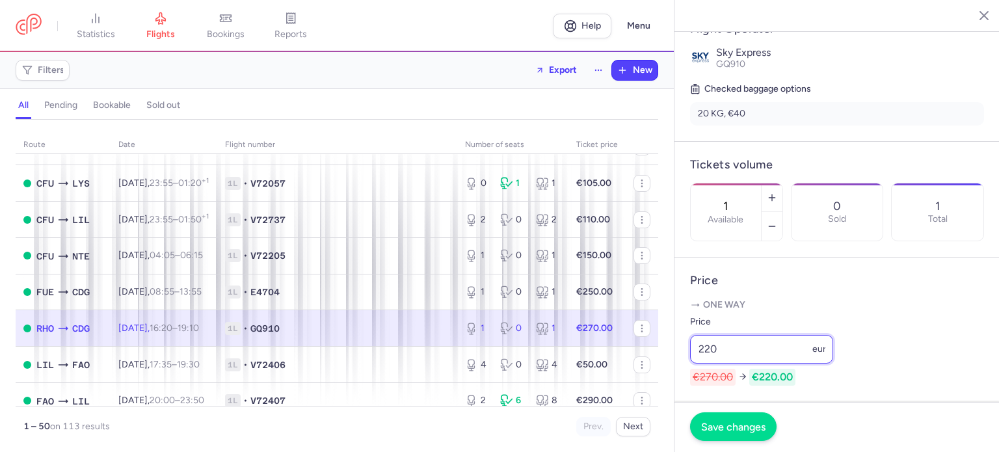
type input "220"
click at [718, 428] on span "Save changes" at bounding box center [733, 427] width 64 height 12
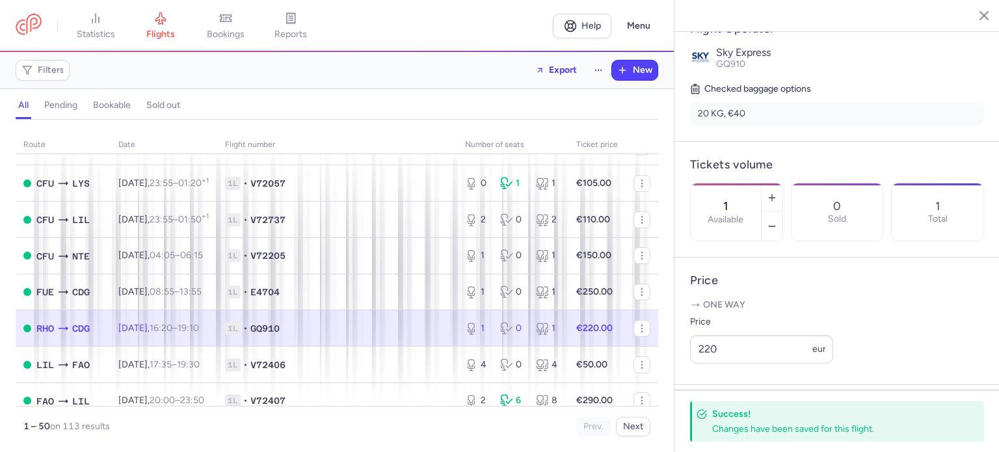
scroll to position [1301, 0]
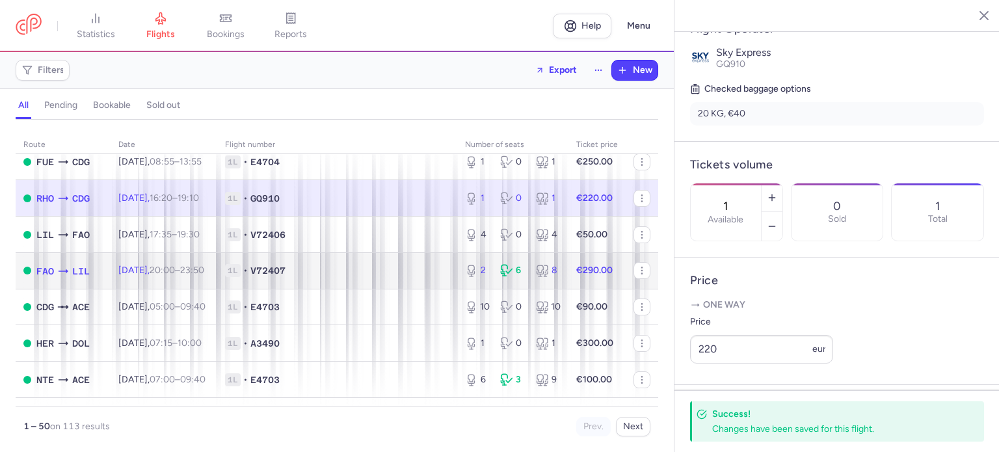
click at [509, 277] on div "6" at bounding box center [512, 270] width 25 height 13
type input "2"
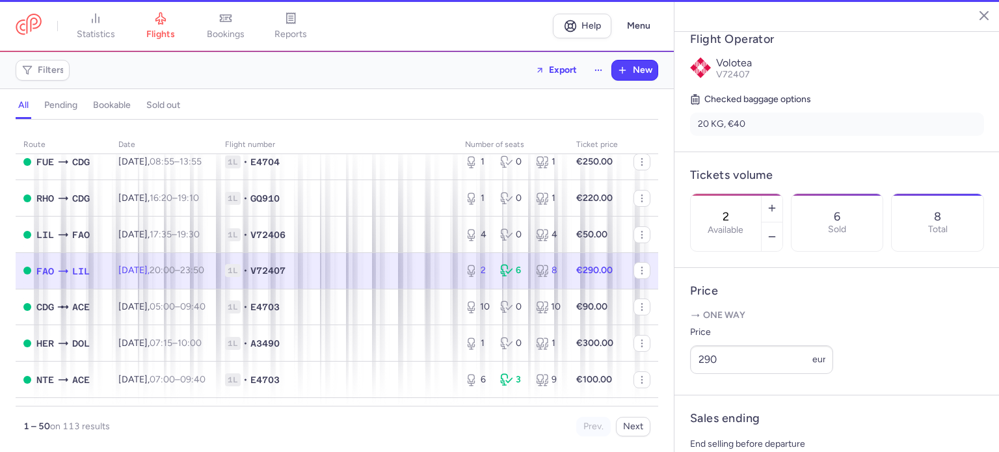
scroll to position [271, 0]
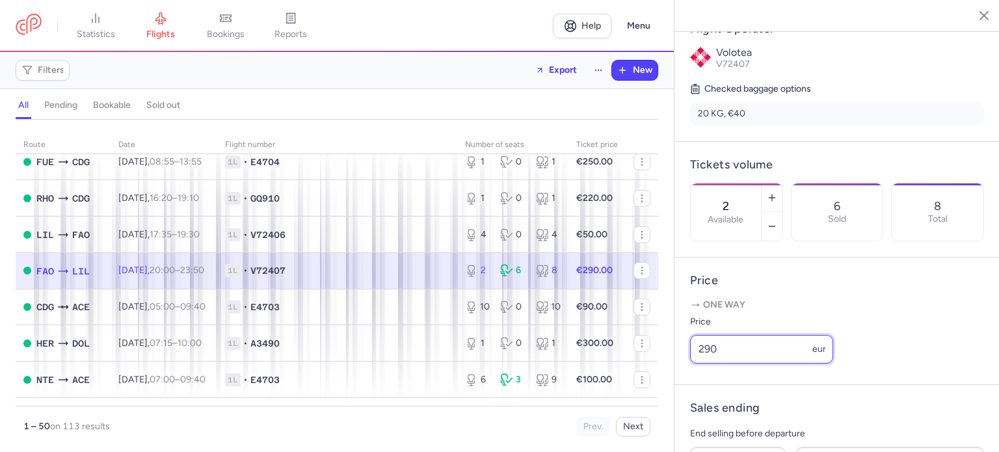
drag, startPoint x: 750, startPoint y: 377, endPoint x: 661, endPoint y: 377, distance: 89.1
click at [661, 377] on div "statistics flights bookings reports Help Menu Filters Export New all pending bo…" at bounding box center [499, 226] width 999 height 452
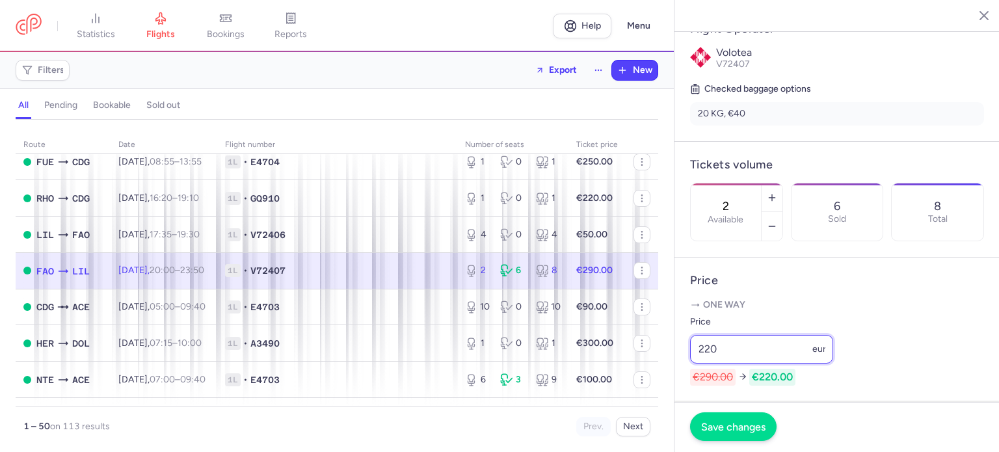
type input "220"
click at [737, 431] on span "Save changes" at bounding box center [733, 427] width 64 height 12
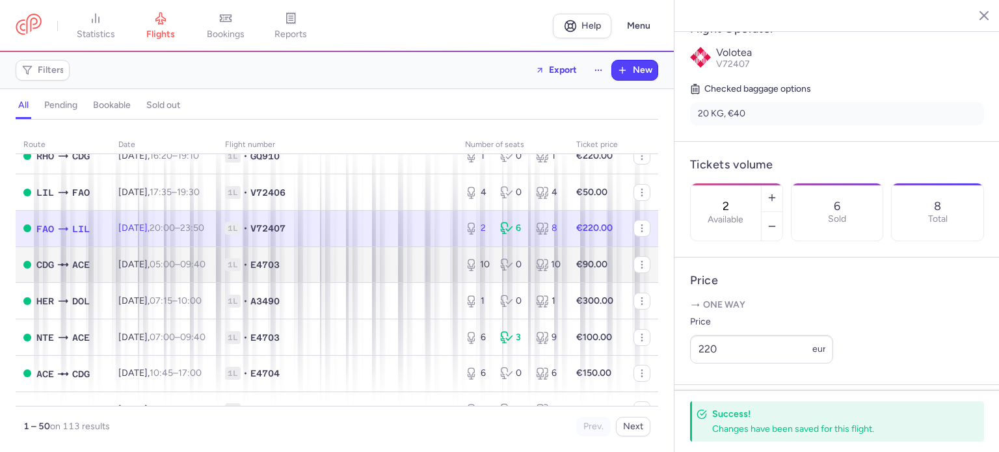
scroll to position [1366, 0]
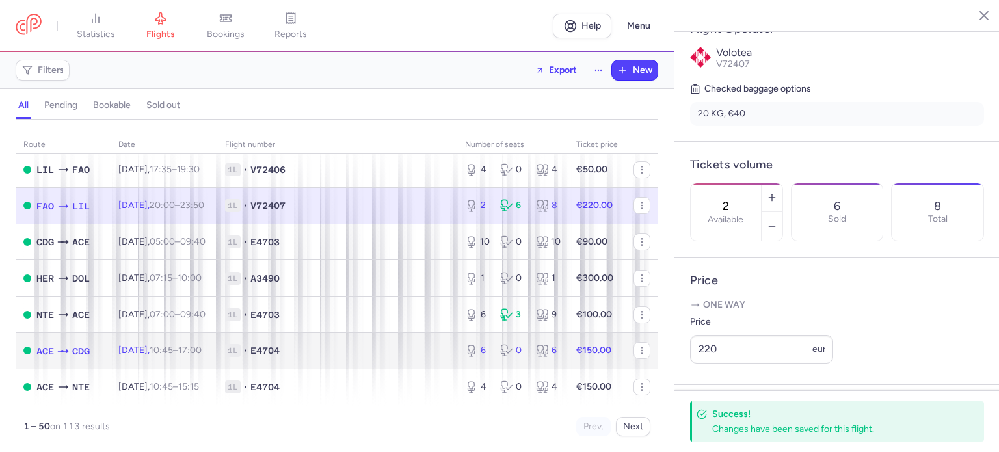
click at [525, 362] on div "6 0 6" at bounding box center [513, 350] width 106 height 23
type input "6"
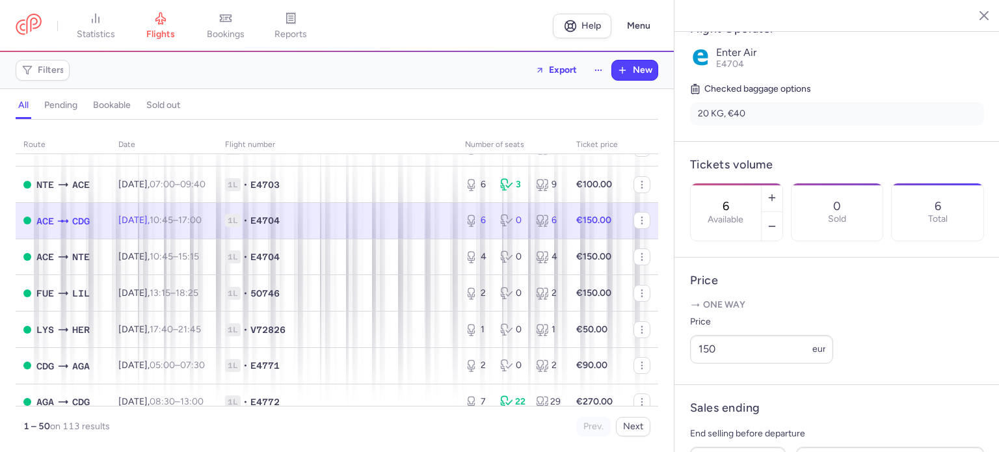
scroll to position [1561, 0]
